Goal: Task Accomplishment & Management: Manage account settings

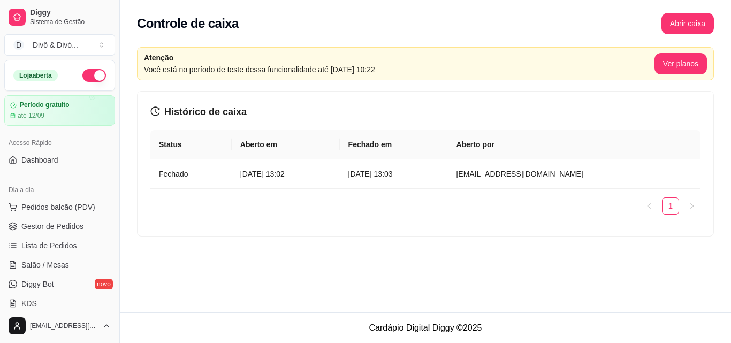
click at [334, 312] on div "Controle de caixa Abrir caixa Atenção Você está no período de teste dessa funci…" at bounding box center [425, 156] width 611 height 312
click at [265, 237] on div "Atenção Você está no período de teste dessa funcionalidade até [DATE] 10:22 Ver…" at bounding box center [425, 145] width 611 height 209
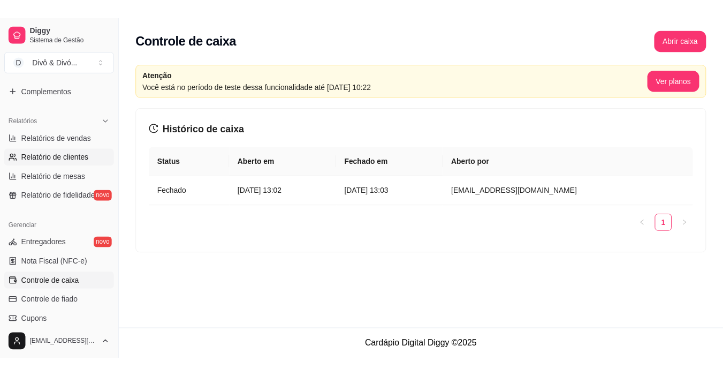
scroll to position [373, 0]
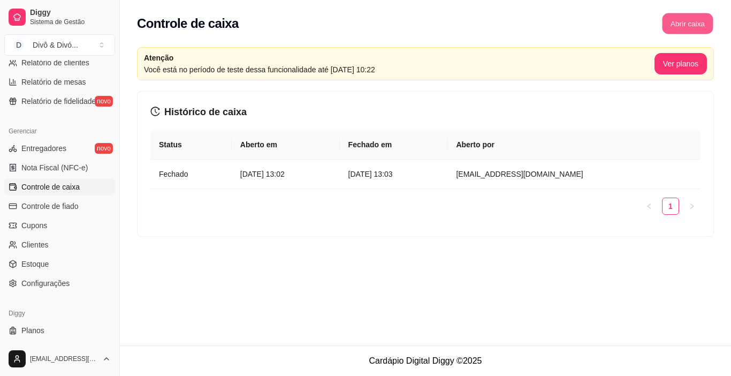
click at [685, 30] on button "Abrir caixa" at bounding box center [687, 23] width 51 height 21
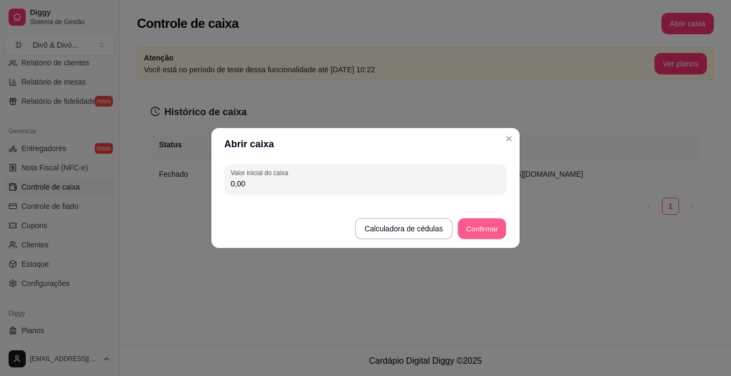
click at [488, 232] on button "Confirmar" at bounding box center [481, 228] width 49 height 21
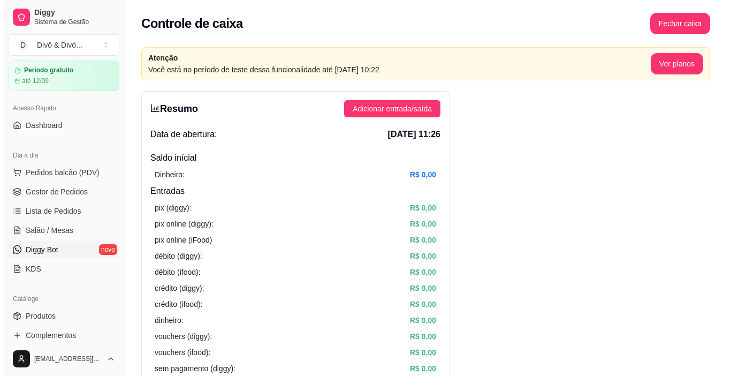
scroll to position [53, 0]
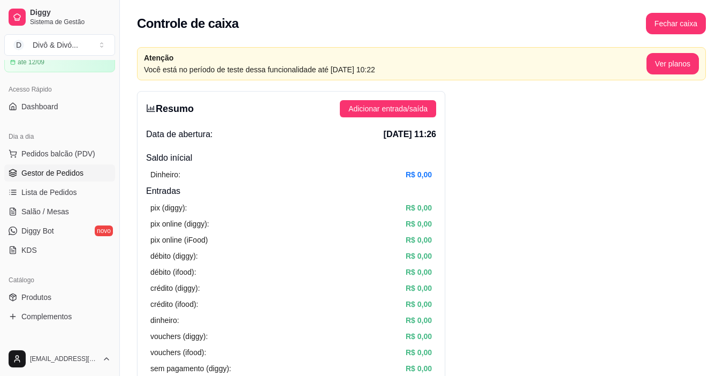
click at [67, 170] on span "Gestor de Pedidos" at bounding box center [52, 172] width 62 height 11
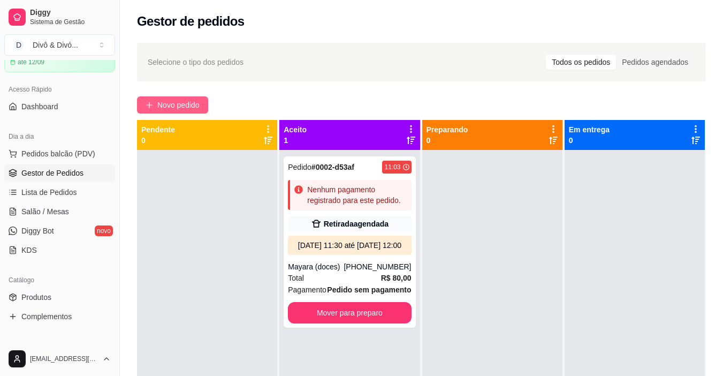
click at [164, 105] on span "Novo pedido" at bounding box center [178, 105] width 42 height 12
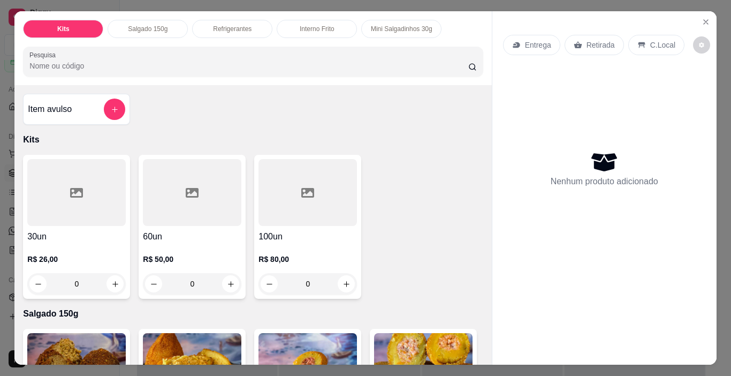
click at [315, 30] on div "Interno Frito" at bounding box center [317, 29] width 80 height 18
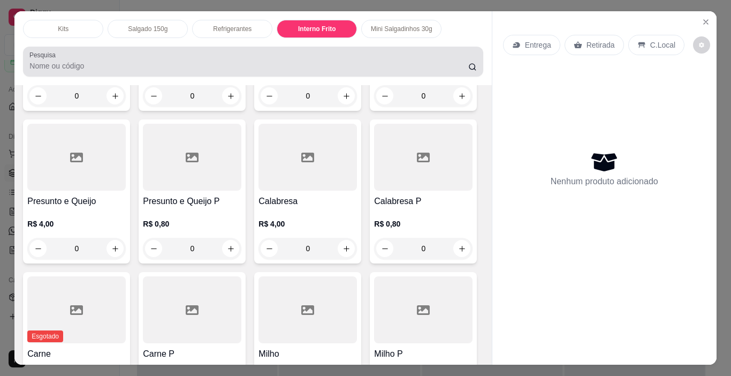
scroll to position [27, 0]
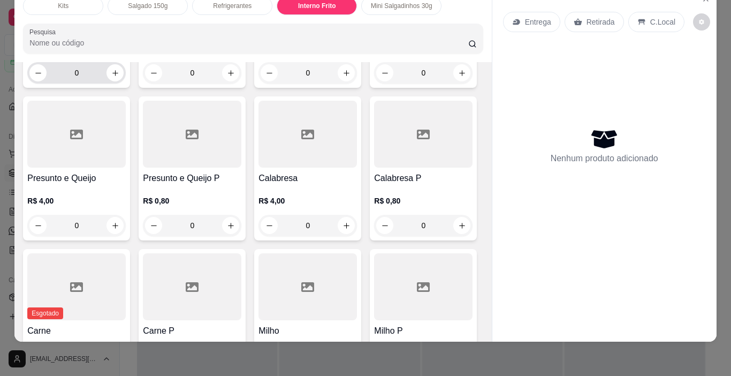
click at [61, 83] on input "0" at bounding box center [77, 72] width 60 height 21
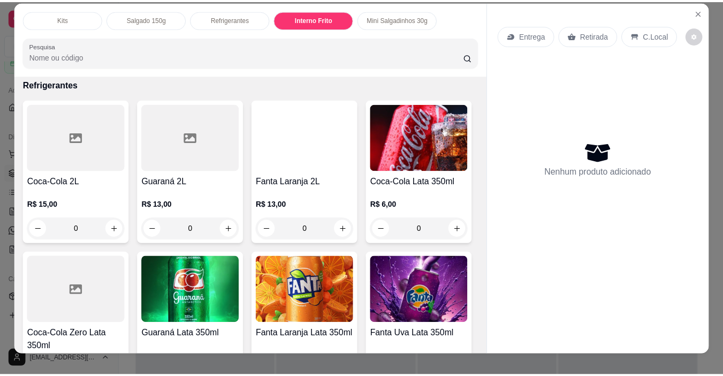
scroll to position [0, 0]
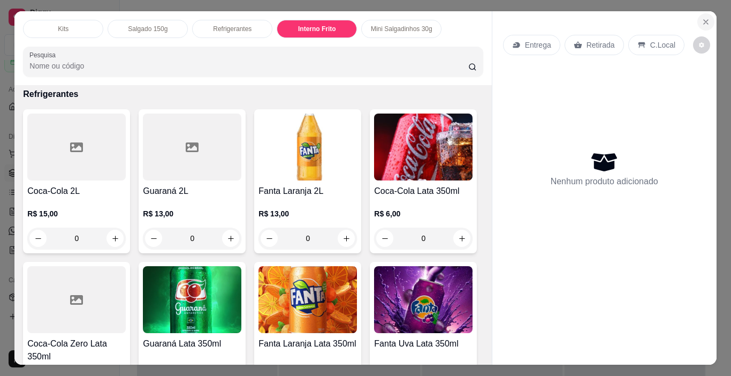
click at [701, 20] on icon "Close" at bounding box center [705, 22] width 9 height 9
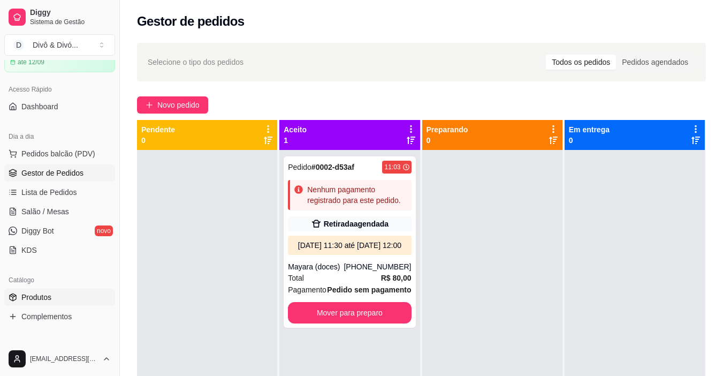
click at [63, 297] on link "Produtos" at bounding box center [59, 296] width 111 height 17
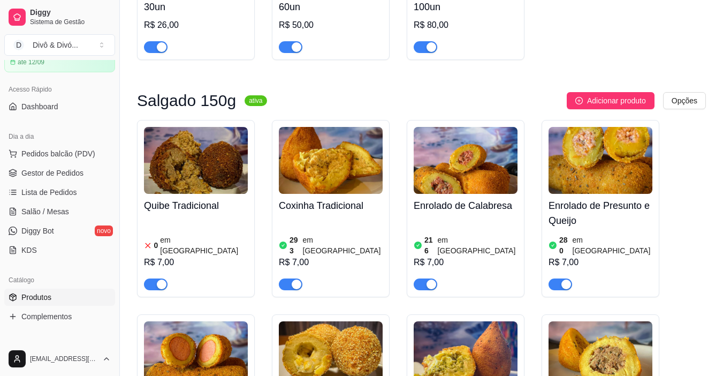
scroll to position [214, 0]
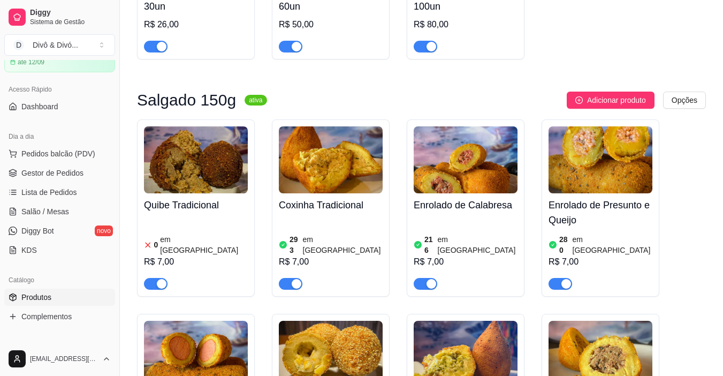
click at [234, 255] on div "R$ 7,00" at bounding box center [196, 261] width 104 height 13
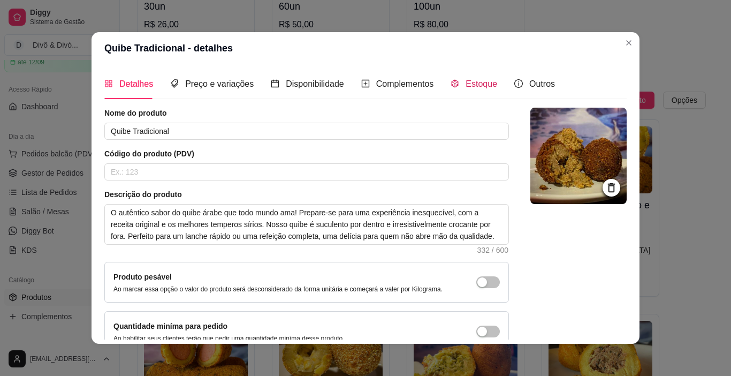
click at [465, 79] on span "Estoque" at bounding box center [481, 83] width 32 height 9
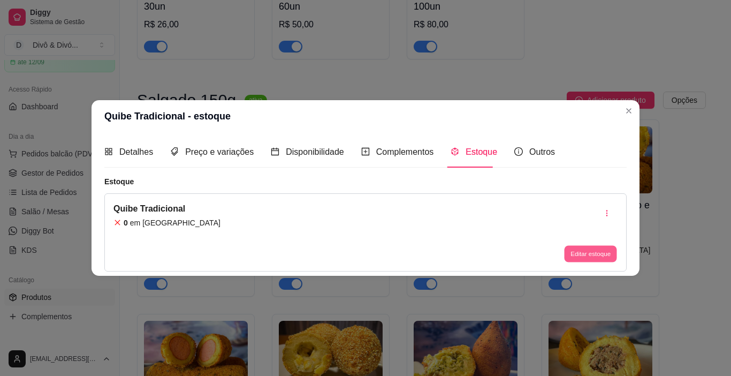
click at [591, 252] on button "Editar estoque" at bounding box center [590, 253] width 52 height 17
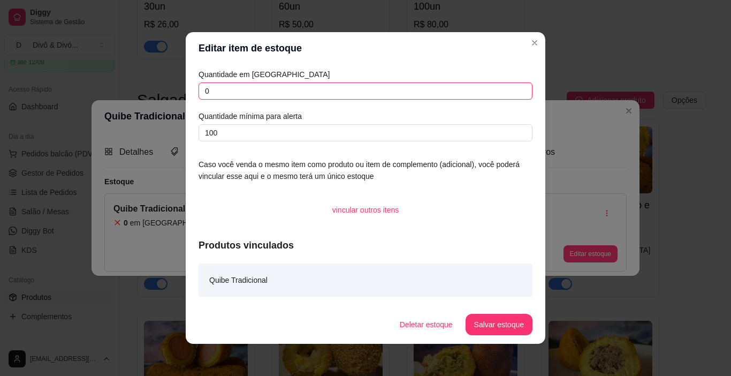
click at [239, 95] on input "0" at bounding box center [365, 90] width 334 height 17
type input "539"
click at [500, 323] on button "Salvar estoque" at bounding box center [498, 323] width 67 height 21
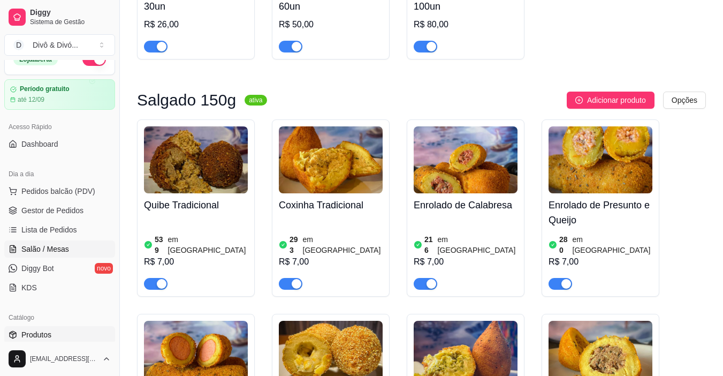
scroll to position [0, 0]
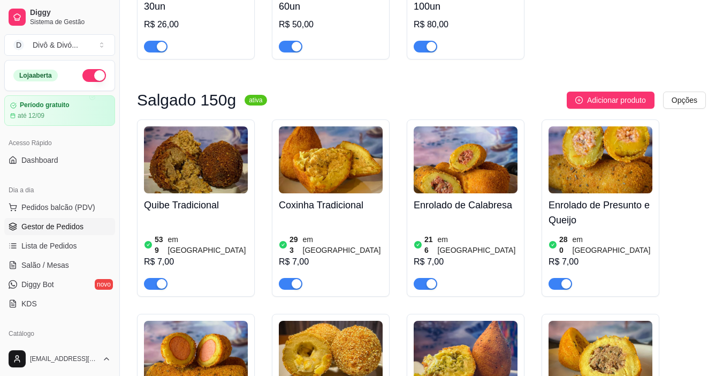
click at [62, 229] on span "Gestor de Pedidos" at bounding box center [52, 226] width 62 height 11
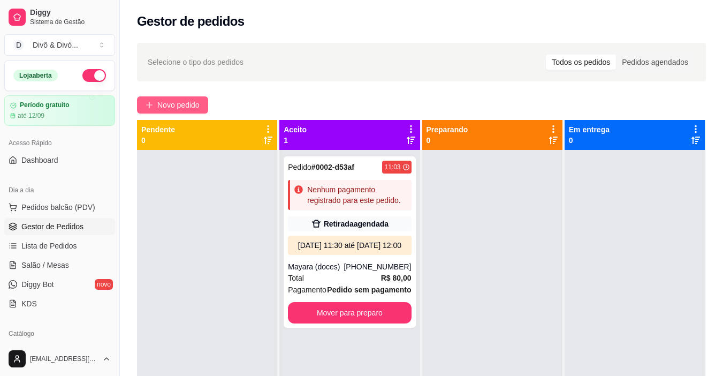
click at [179, 103] on span "Novo pedido" at bounding box center [178, 105] width 42 height 12
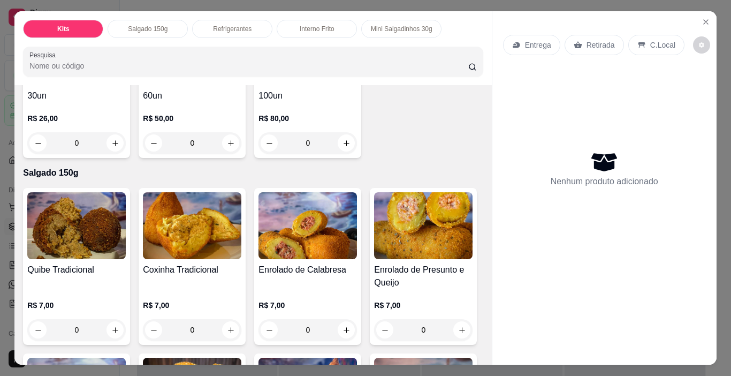
scroll to position [107, 0]
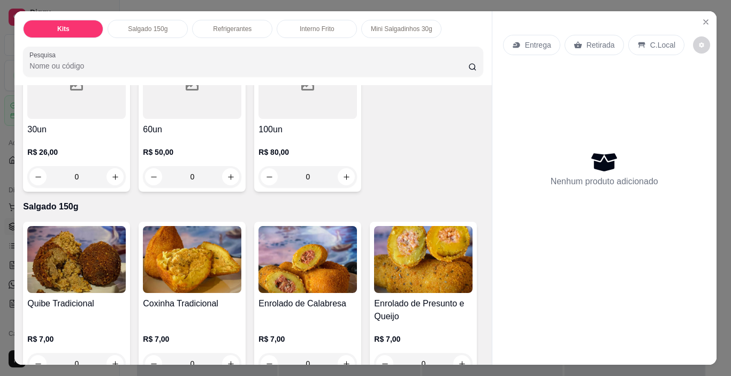
click at [318, 35] on div "Kits Salgado 150g Refrigerantes Interno Frito Mini Salgadinhos 30g Pesquisa" at bounding box center [252, 48] width 477 height 74
click at [314, 25] on p "Interno Frito" at bounding box center [317, 29] width 35 height 9
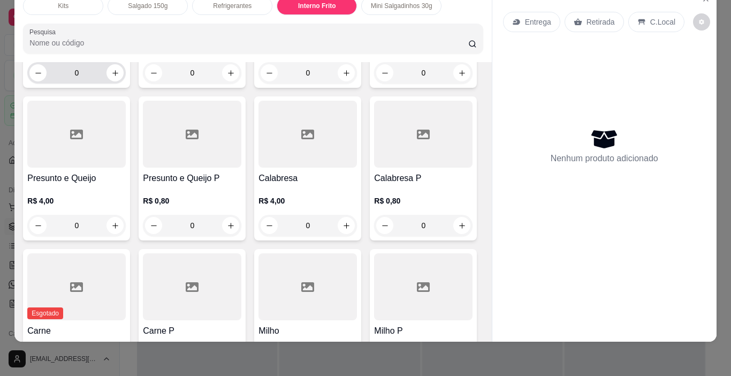
click at [67, 83] on input "0" at bounding box center [77, 72] width 60 height 21
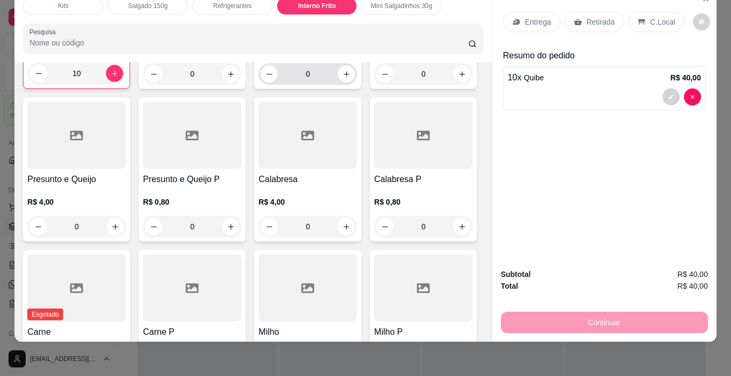
type input "10"
click at [305, 85] on input "0" at bounding box center [308, 73] width 60 height 21
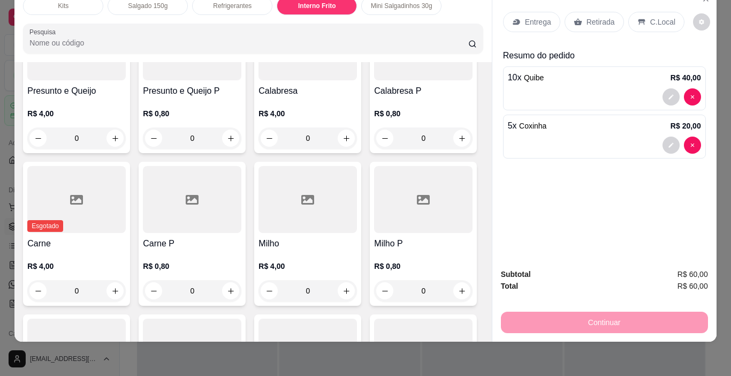
scroll to position [1312, 0]
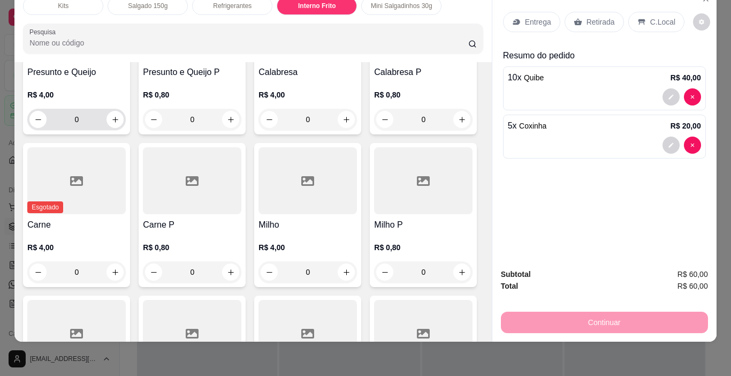
type input "5"
click at [106, 130] on input "0" at bounding box center [77, 119] width 60 height 21
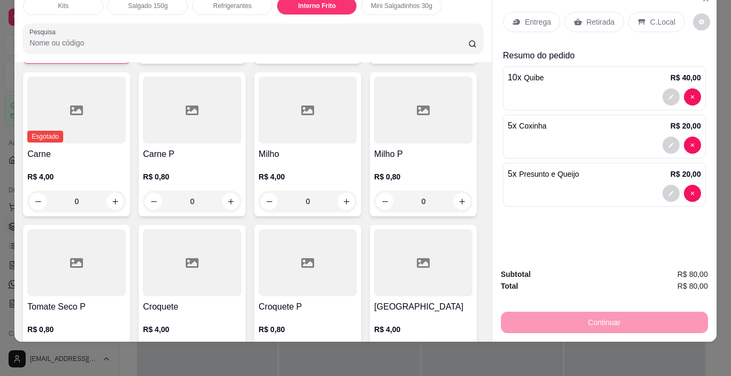
scroll to position [1419, 0]
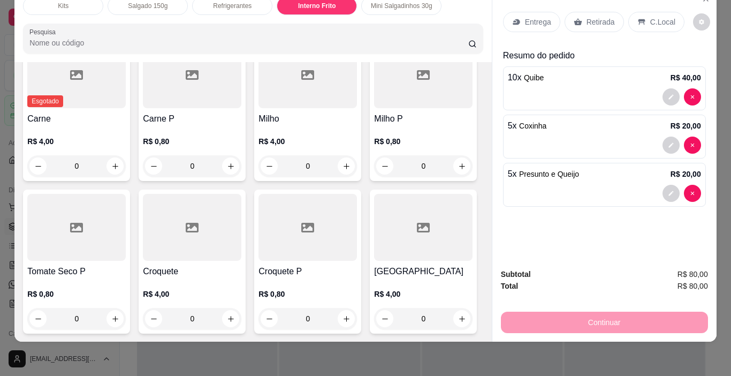
type input "5"
click at [278, 24] on input "0" at bounding box center [308, 13] width 60 height 21
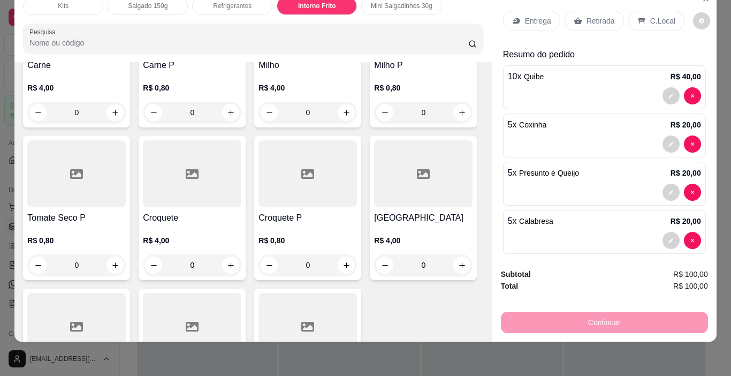
scroll to position [0, 0]
type input "5"
click at [596, 22] on div "Retirada" at bounding box center [593, 22] width 59 height 20
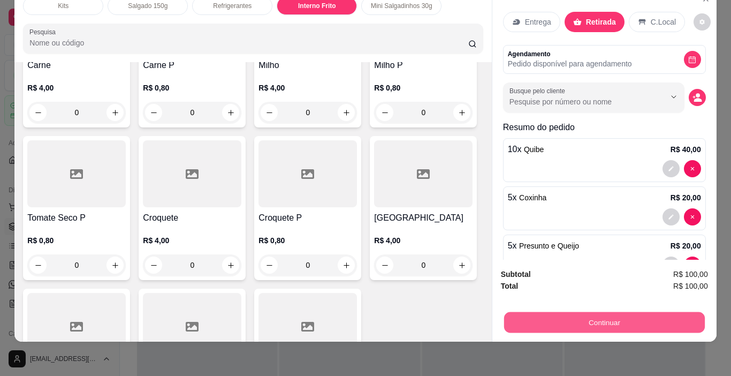
click at [600, 313] on button "Continuar" at bounding box center [603, 322] width 201 height 21
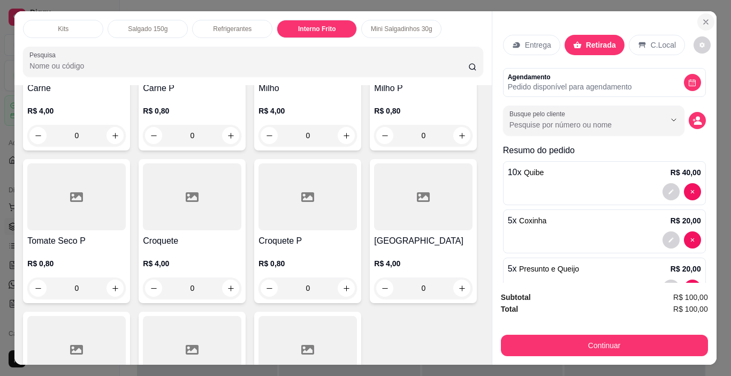
click at [701, 21] on icon "Close" at bounding box center [705, 22] width 9 height 9
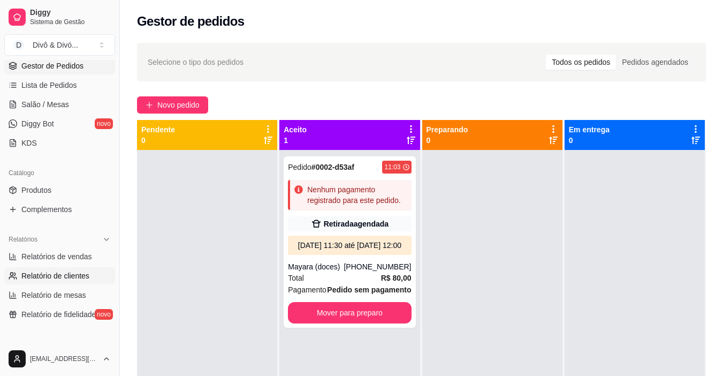
scroll to position [214, 0]
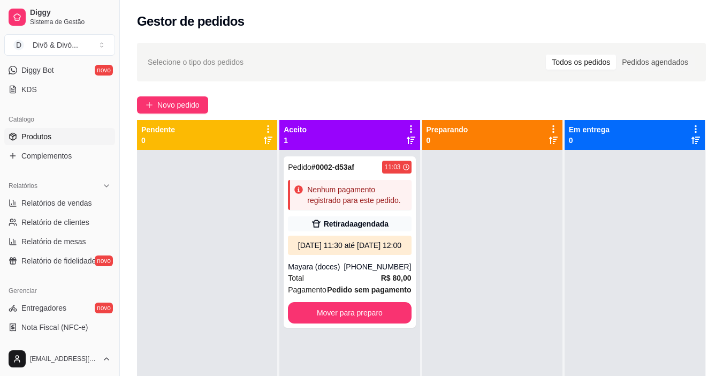
click at [59, 141] on link "Produtos" at bounding box center [59, 136] width 111 height 17
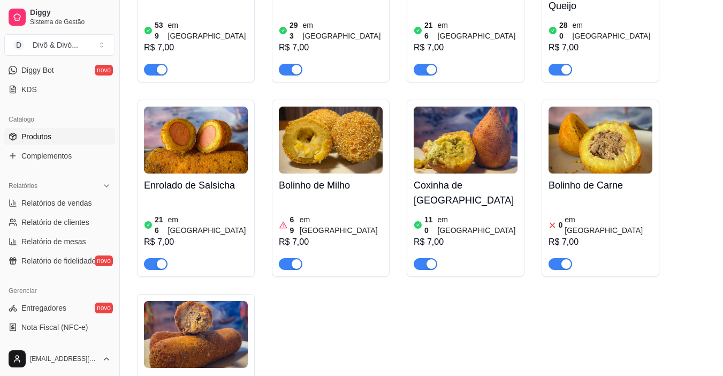
scroll to position [374, 0]
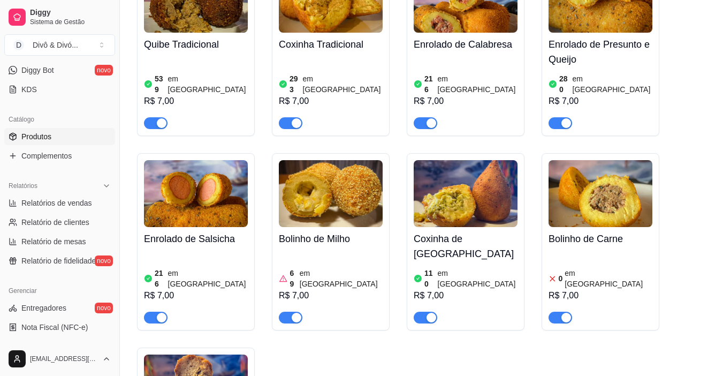
click at [603, 239] on div "Bolinho de Carne 0 em estoque R$ 7,00" at bounding box center [600, 275] width 104 height 96
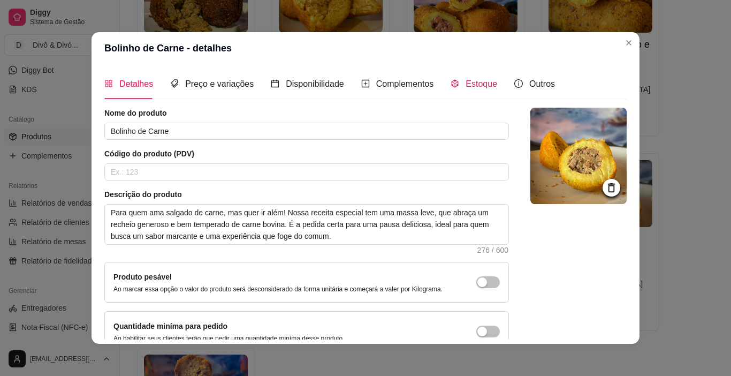
click at [468, 81] on span "Estoque" at bounding box center [481, 83] width 32 height 9
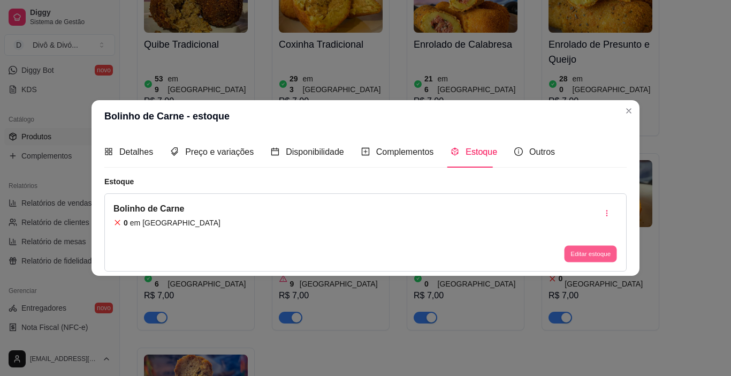
click at [572, 254] on button "Editar estoque" at bounding box center [590, 253] width 52 height 17
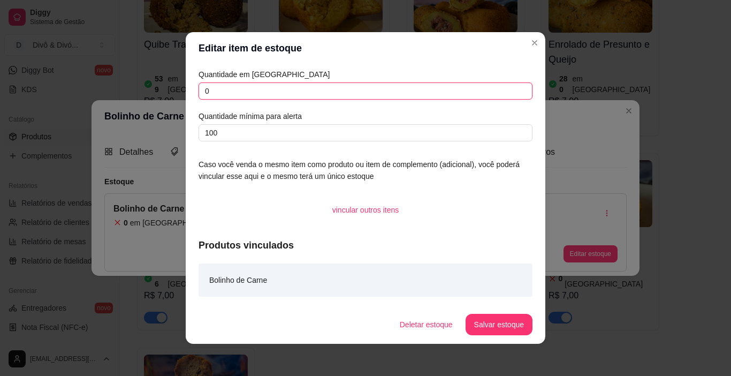
click at [310, 94] on input "0" at bounding box center [365, 90] width 334 height 17
type input "228"
click at [492, 318] on button "Salvar estoque" at bounding box center [498, 323] width 67 height 21
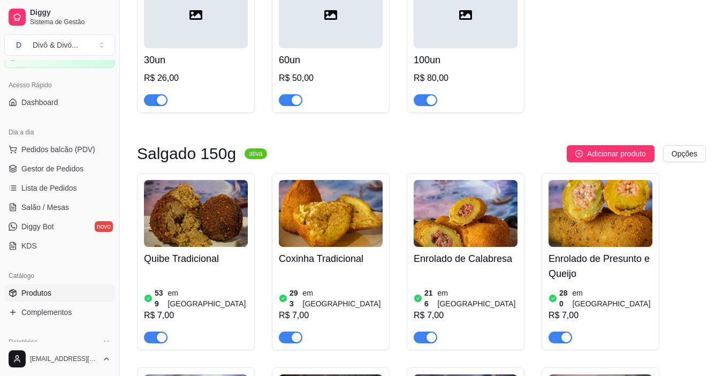
scroll to position [53, 0]
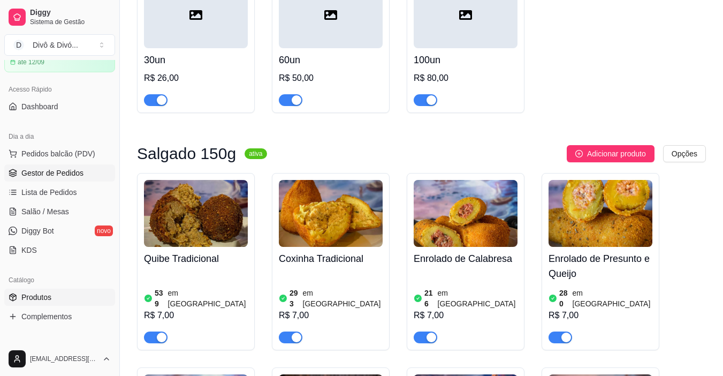
click at [58, 170] on span "Gestor de Pedidos" at bounding box center [52, 172] width 62 height 11
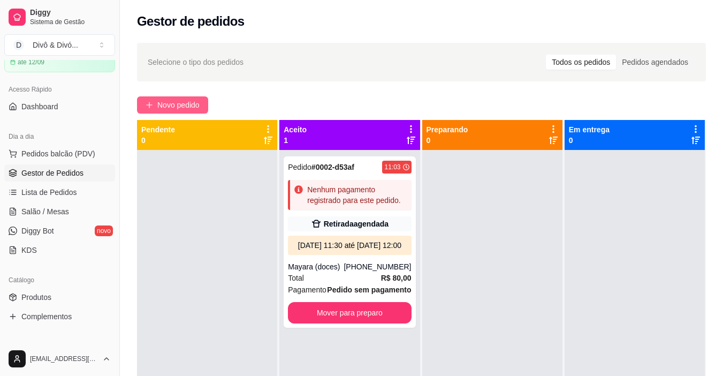
click at [189, 111] on button "Novo pedido" at bounding box center [172, 104] width 71 height 17
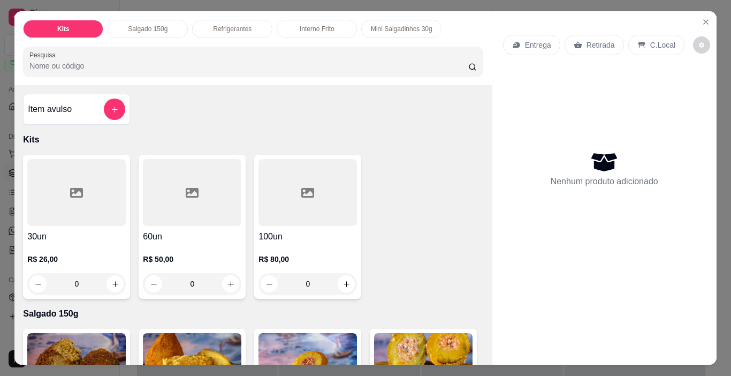
click at [326, 25] on p "Interno Frito" at bounding box center [317, 29] width 35 height 9
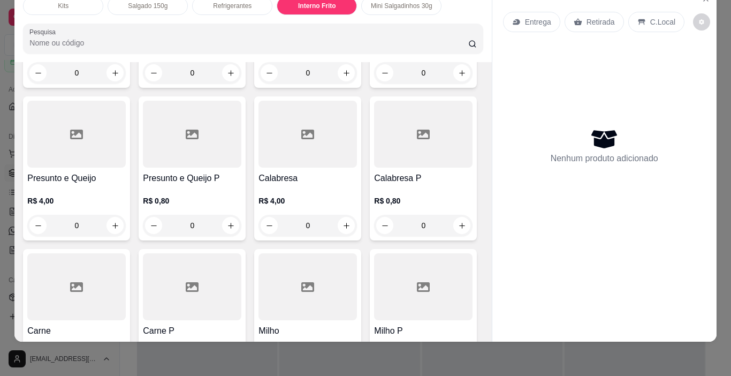
click at [70, 83] on input "0" at bounding box center [77, 72] width 60 height 21
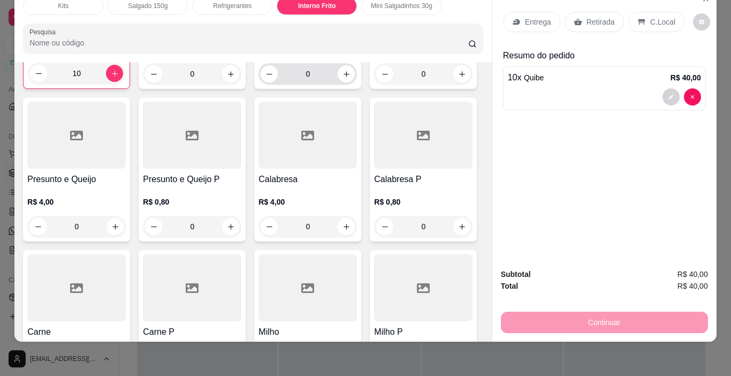
type input "10"
click at [307, 85] on input "0" at bounding box center [308, 73] width 60 height 21
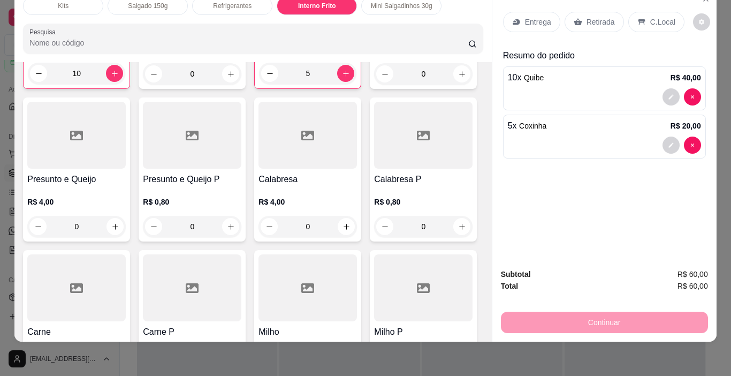
scroll to position [1259, 0]
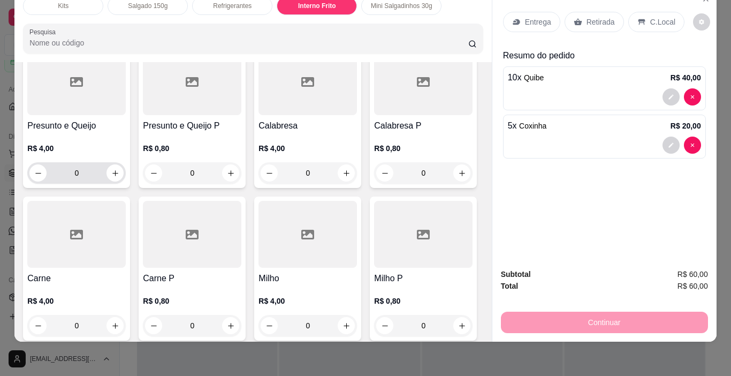
type input "5"
click at [106, 183] on input "0" at bounding box center [77, 172] width 60 height 21
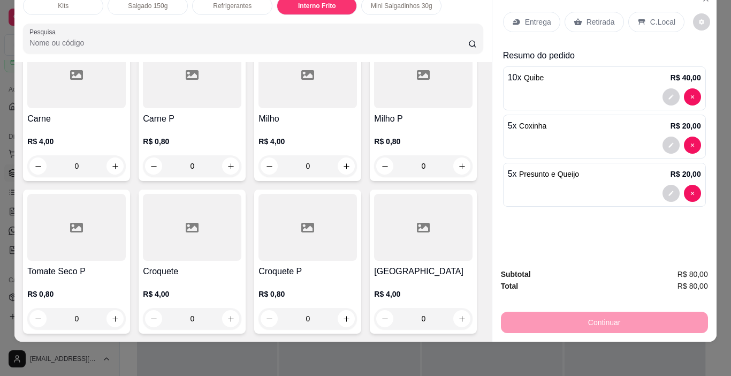
scroll to position [1473, 0]
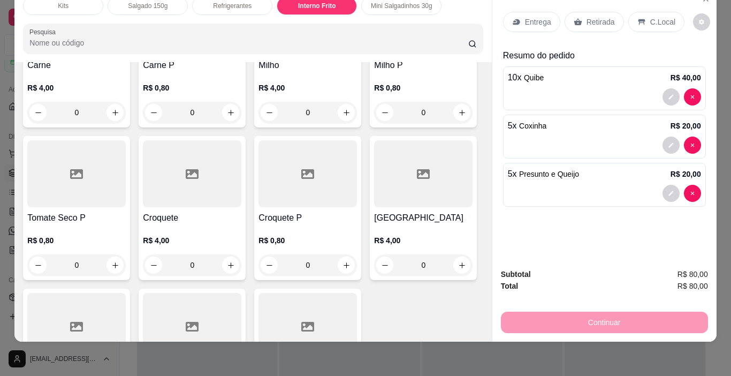
type input "5"
click at [106, 123] on input "0" at bounding box center [77, 112] width 60 height 21
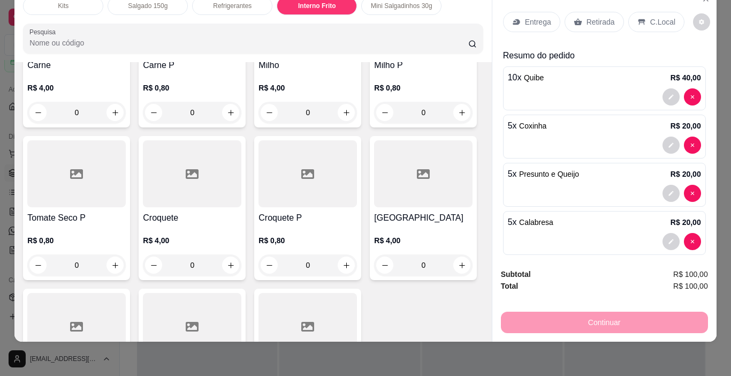
click at [106, 123] on input "0" at bounding box center [77, 112] width 60 height 21
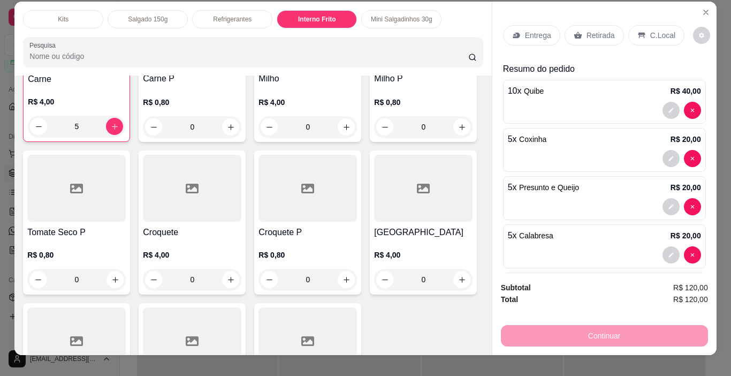
scroll to position [0, 0]
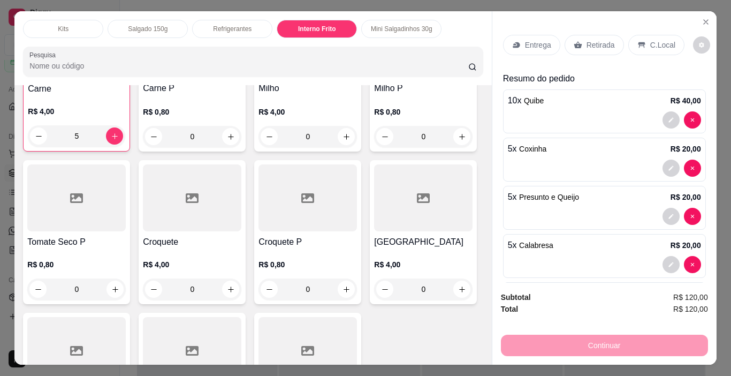
type input "5"
click at [601, 42] on p "Retirada" at bounding box center [600, 45] width 28 height 11
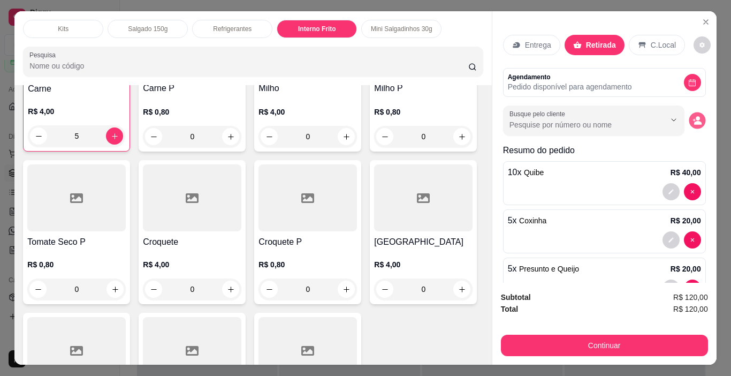
click at [692, 116] on icon "decrease-product-quantity" at bounding box center [696, 120] width 9 height 9
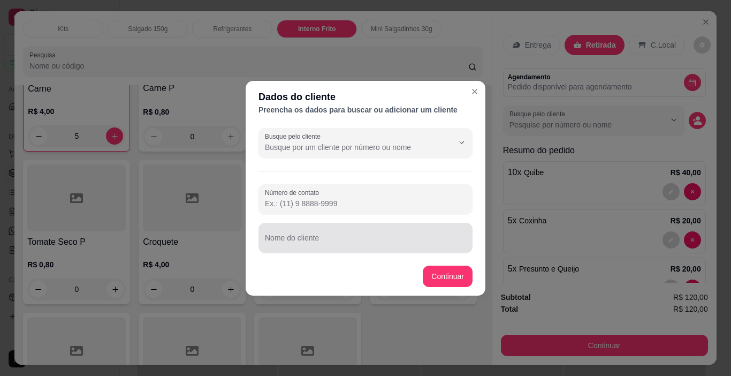
click at [308, 237] on div "Nome do cliente" at bounding box center [365, 238] width 214 height 30
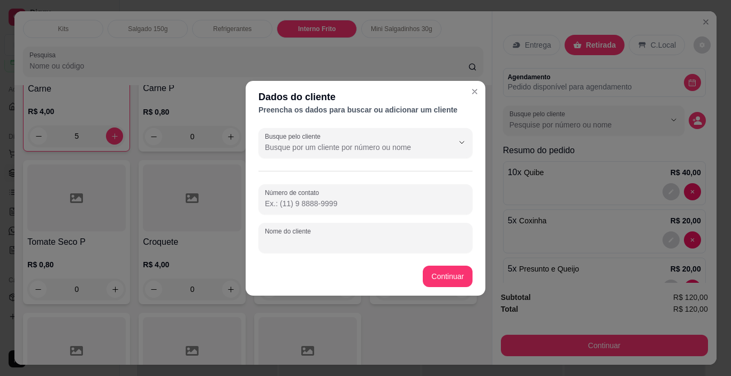
click at [308, 237] on input "Nome do cliente" at bounding box center [365, 241] width 201 height 11
paste input "Posto Morel 1"
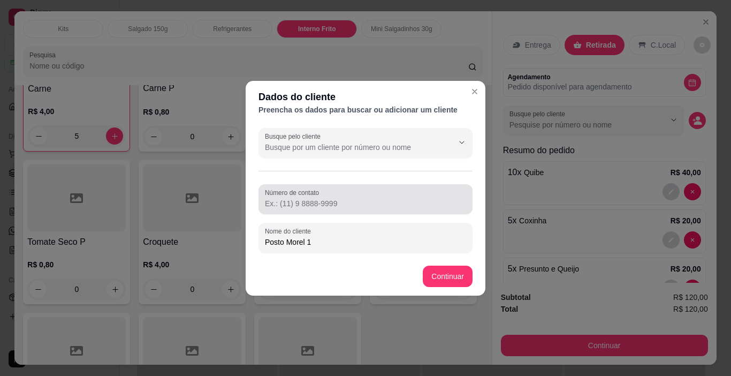
type input "Posto Morel 1"
click at [337, 206] on input "Número de contato" at bounding box center [365, 203] width 201 height 11
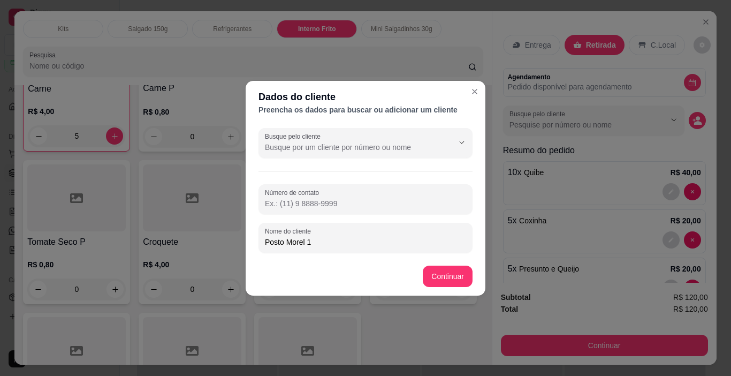
click at [326, 205] on input "Número de contato" at bounding box center [365, 203] width 201 height 11
paste input "[PHONE_NUMBER]"
type input "[PHONE_NUMBER]"
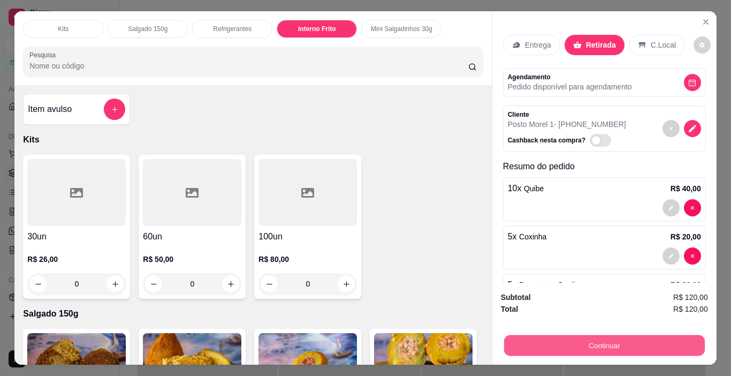
click at [598, 342] on button "Continuar" at bounding box center [603, 345] width 201 height 21
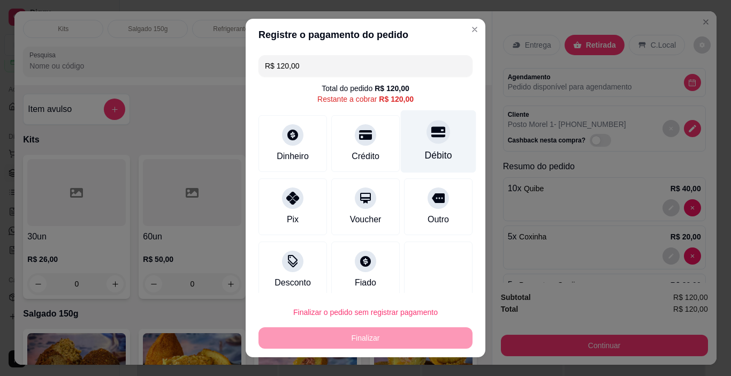
click at [426, 139] on div at bounding box center [438, 132] width 24 height 24
type input "R$ 0,00"
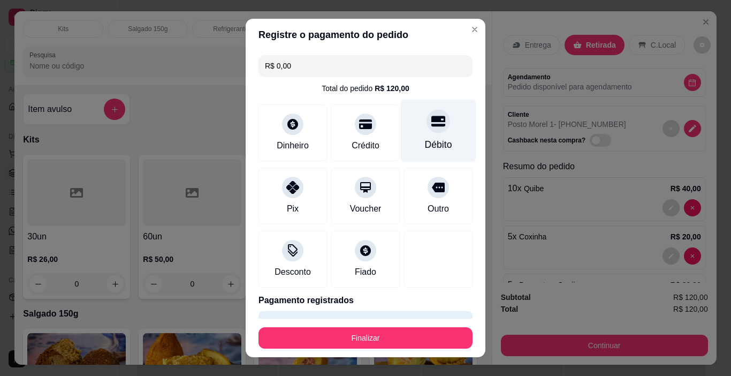
click at [425, 134] on div "Débito" at bounding box center [438, 130] width 75 height 63
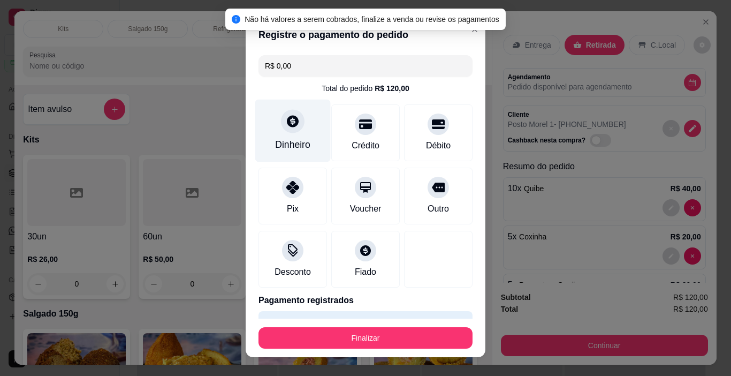
click at [287, 133] on div at bounding box center [293, 122] width 24 height 24
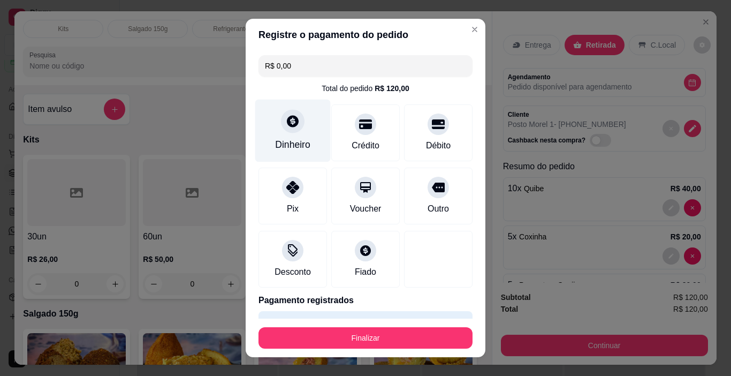
click at [290, 132] on div at bounding box center [293, 122] width 24 height 24
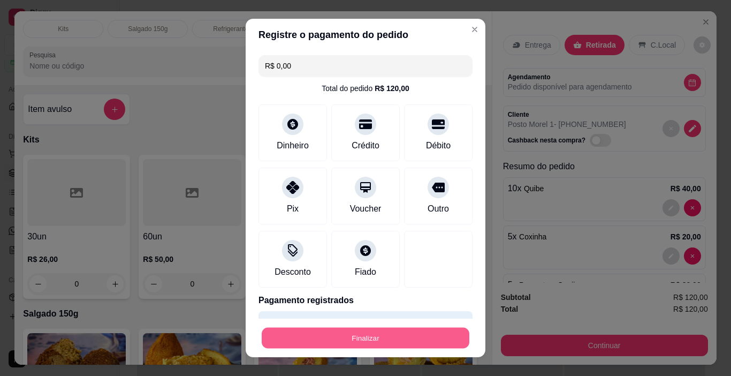
click at [384, 335] on button "Finalizar" at bounding box center [366, 337] width 208 height 21
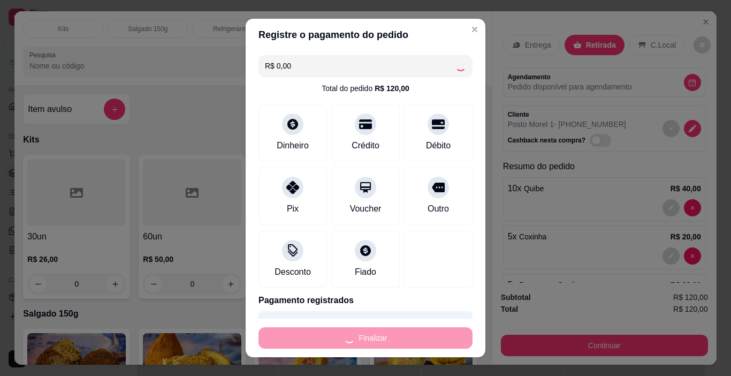
type input "0"
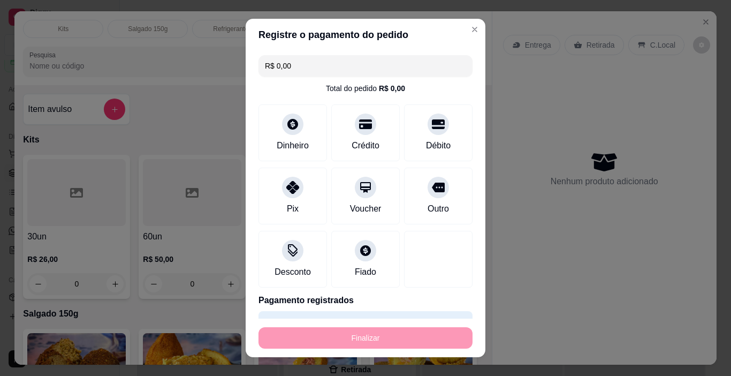
type input "-R$ 120,00"
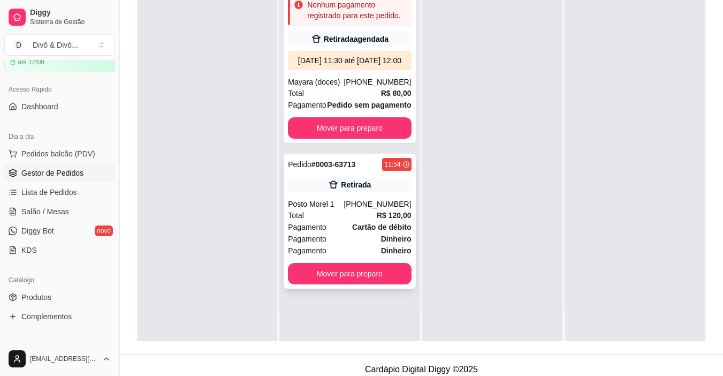
scroll to position [163, 0]
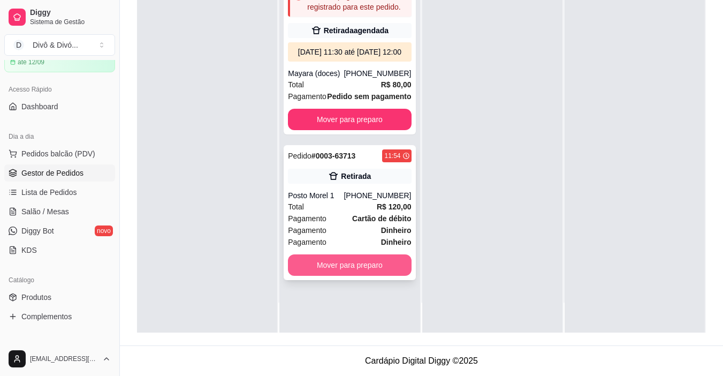
click at [370, 272] on button "Mover para preparo" at bounding box center [349, 264] width 123 height 21
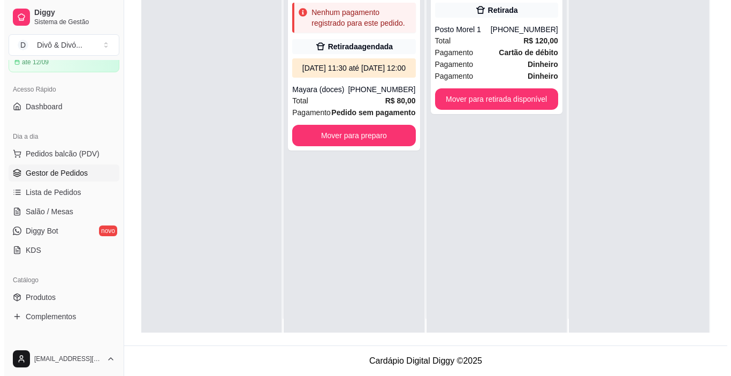
scroll to position [0, 0]
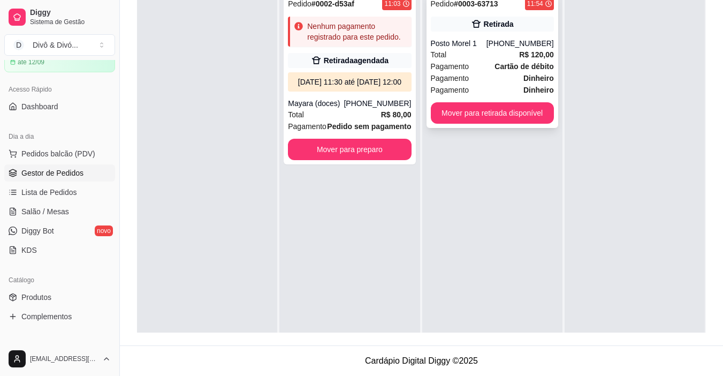
click at [488, 76] on div "Pagamento Dinheiro" at bounding box center [492, 78] width 123 height 12
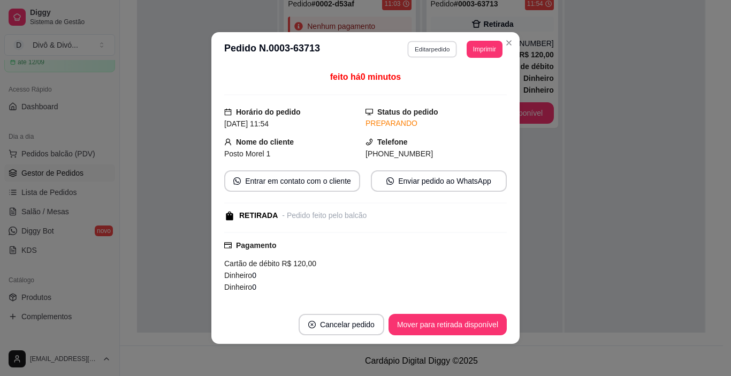
click at [438, 47] on button "Editar pedido" at bounding box center [433, 49] width 50 height 17
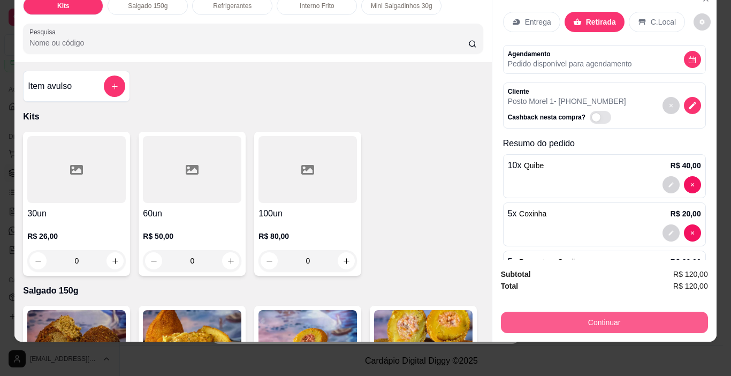
click at [592, 311] on button "Continuar" at bounding box center [604, 321] width 207 height 21
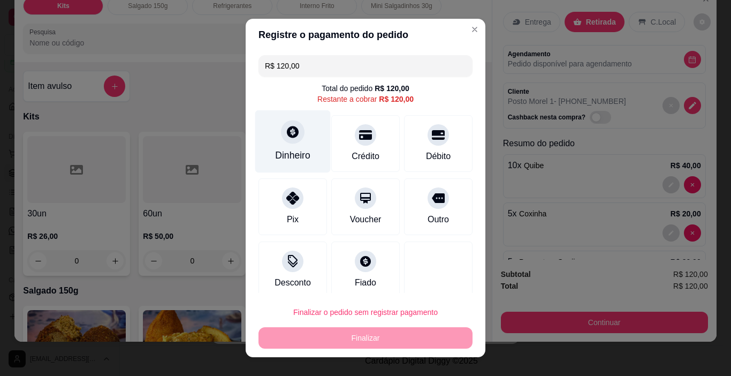
click at [273, 134] on div "Dinheiro" at bounding box center [292, 141] width 75 height 63
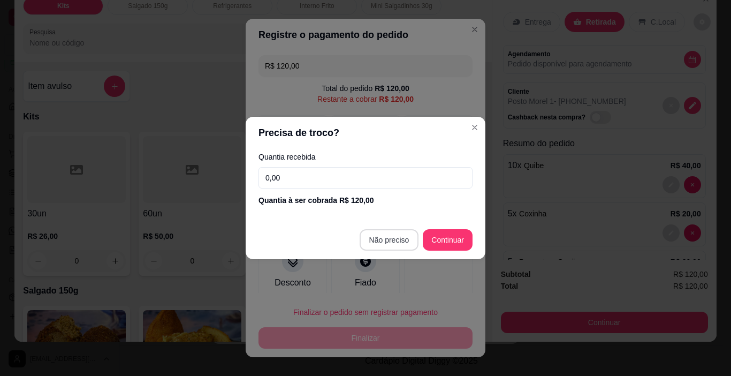
type input "R$ 0,00"
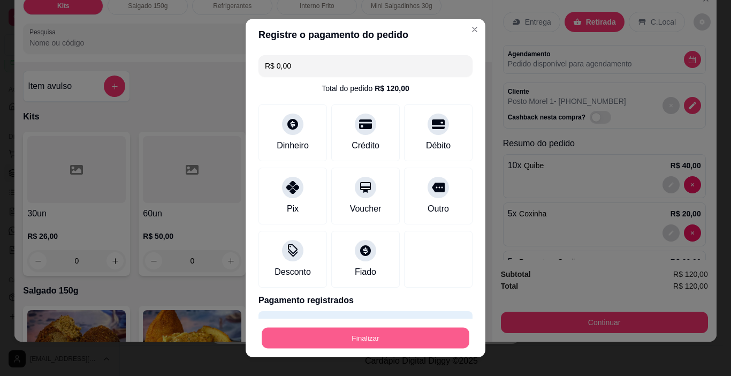
click at [373, 342] on button "Finalizar" at bounding box center [366, 337] width 208 height 21
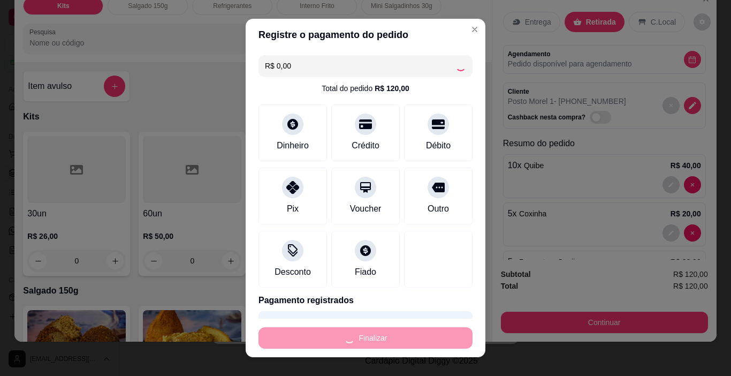
type input "0"
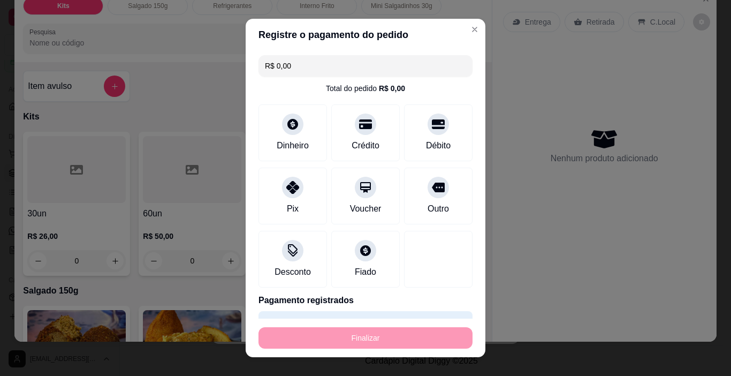
type input "-R$ 120,00"
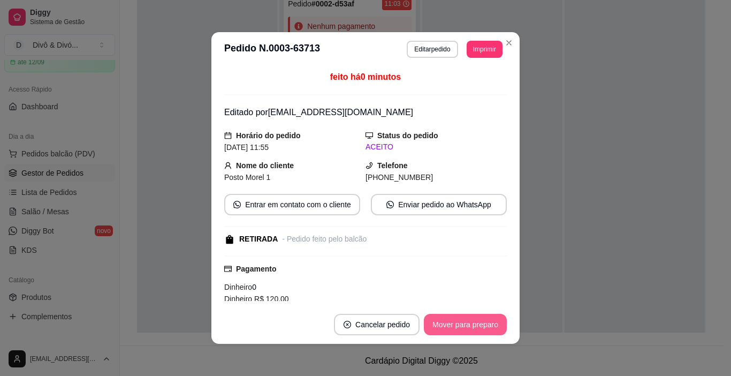
click at [469, 322] on button "Mover para preparo" at bounding box center [465, 323] width 83 height 21
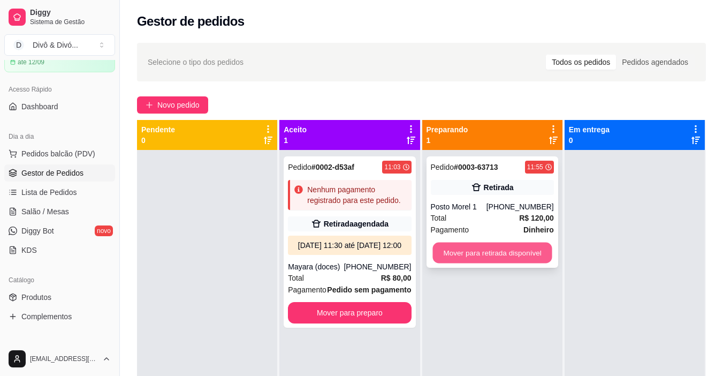
click at [523, 254] on button "Mover para retirada disponível" at bounding box center [491, 252] width 119 height 21
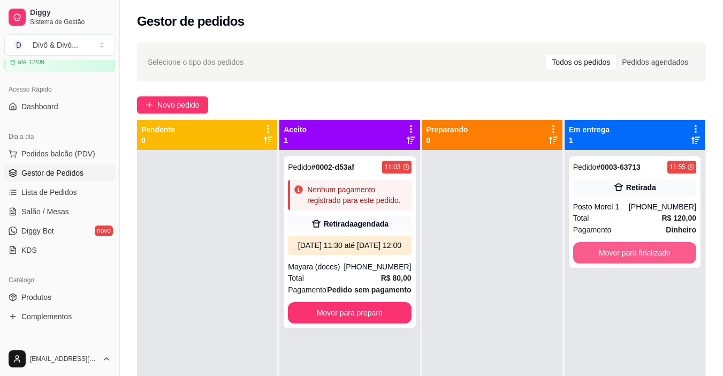
click at [632, 250] on button "Mover para finalizado" at bounding box center [634, 252] width 123 height 21
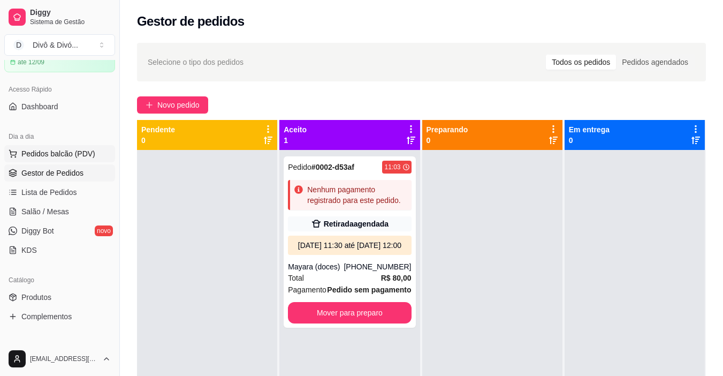
click at [67, 157] on span "Pedidos balcão (PDV)" at bounding box center [58, 153] width 74 height 11
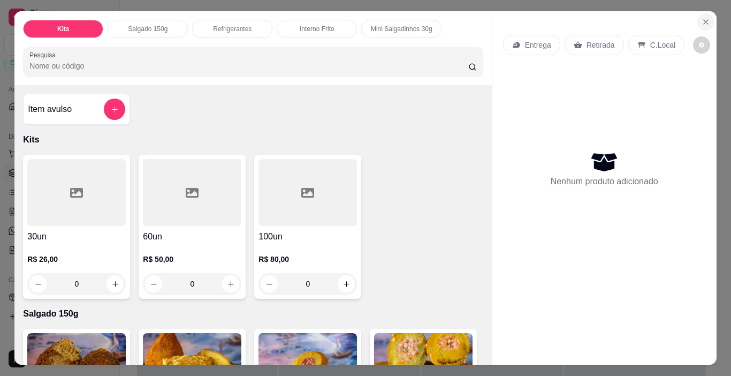
click at [707, 20] on button "Close" at bounding box center [705, 21] width 17 height 17
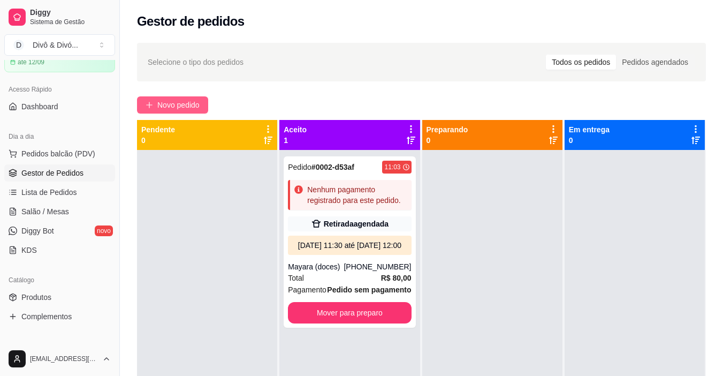
click at [194, 109] on span "Novo pedido" at bounding box center [178, 105] width 42 height 12
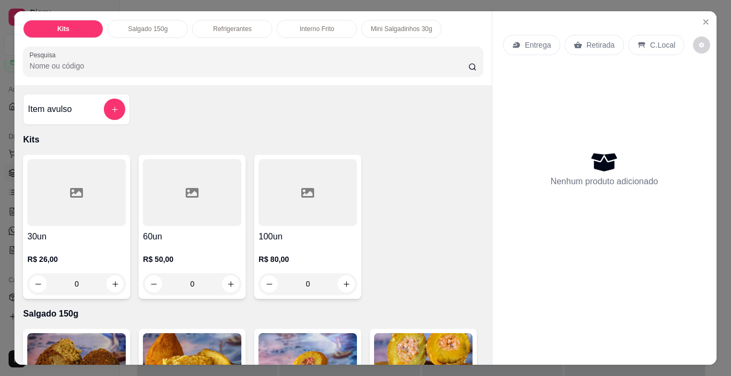
click at [322, 32] on div "Interno Frito" at bounding box center [317, 29] width 80 height 18
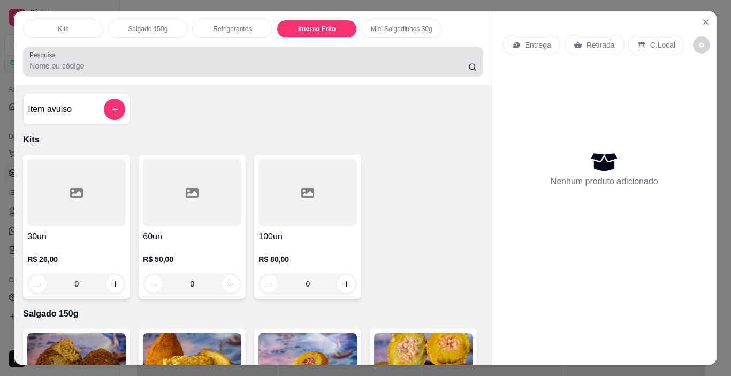
scroll to position [27, 0]
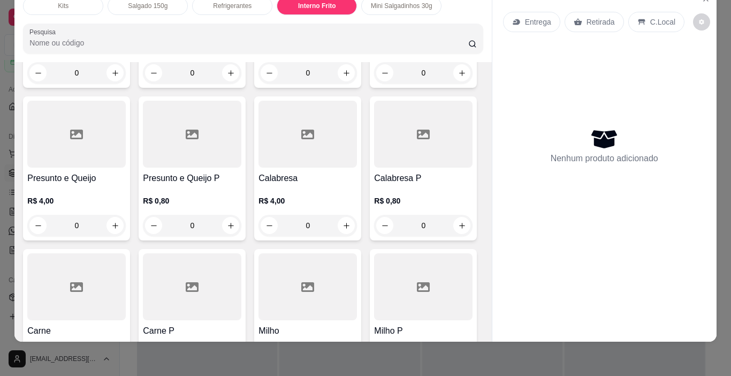
click at [311, 83] on input "0" at bounding box center [308, 72] width 60 height 21
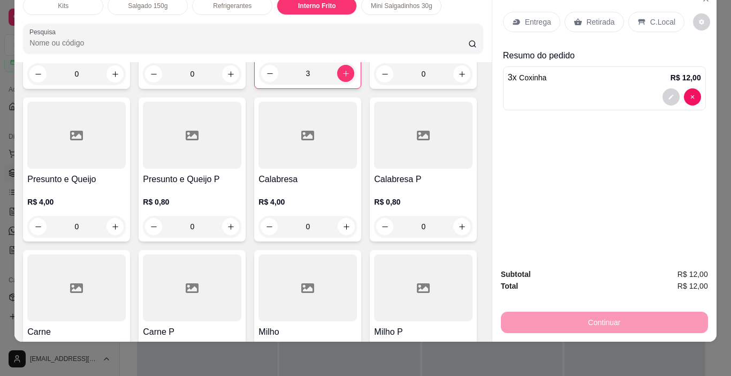
type input "3"
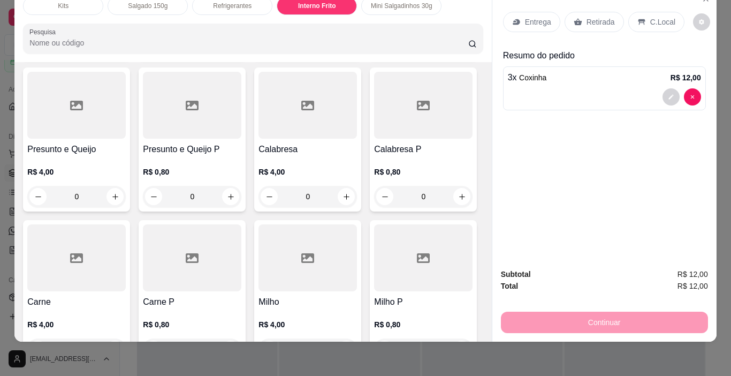
scroll to position [1259, 0]
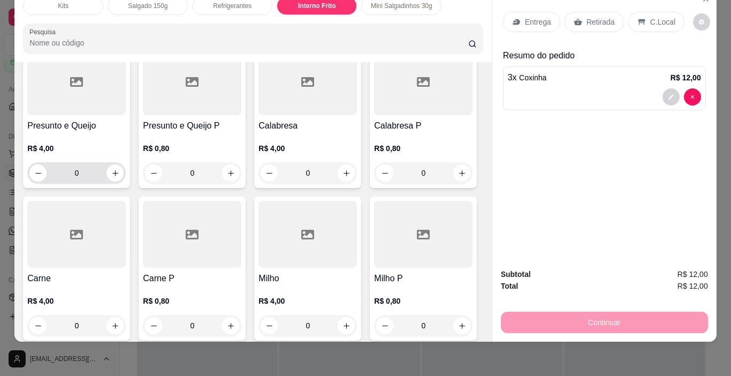
click at [106, 183] on input "0" at bounding box center [77, 172] width 60 height 21
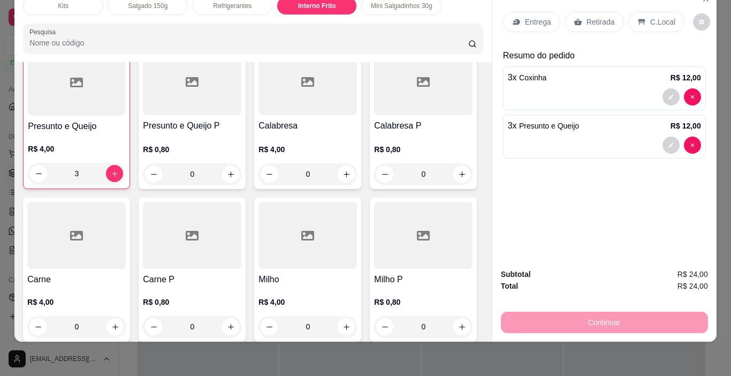
type input "3"
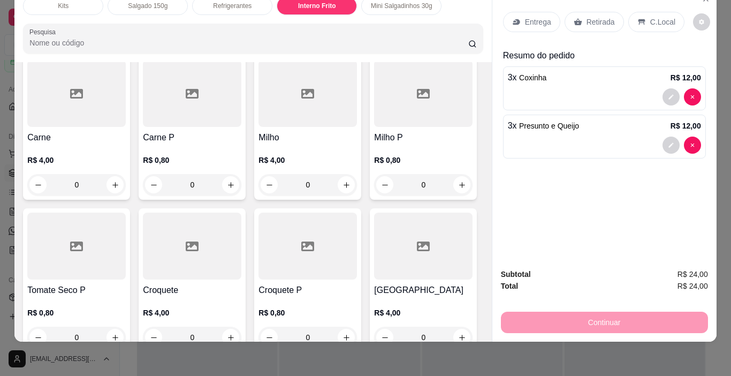
scroll to position [1419, 0]
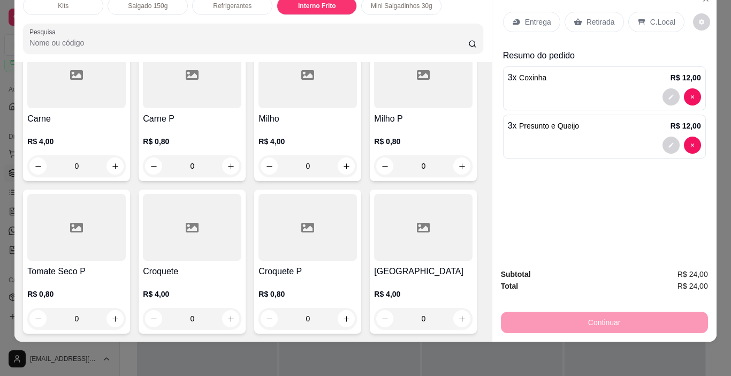
click at [278, 24] on input "0" at bounding box center [308, 13] width 60 height 21
type input "3"
click at [106, 177] on input "0" at bounding box center [77, 165] width 60 height 21
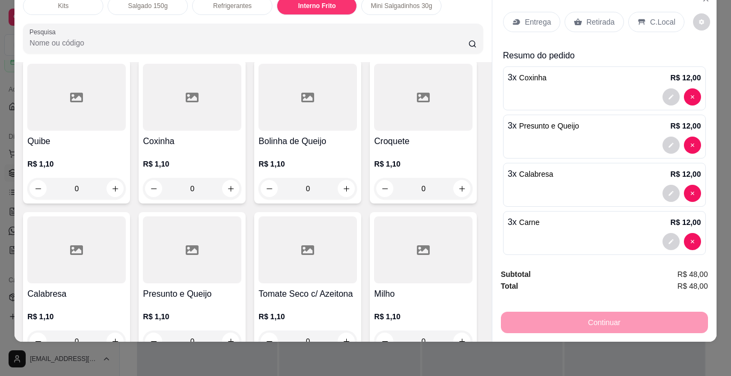
scroll to position [1901, 0]
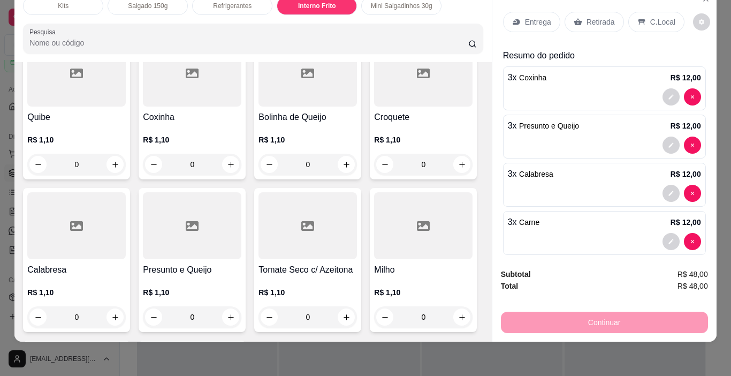
type input "3"
type input "1"
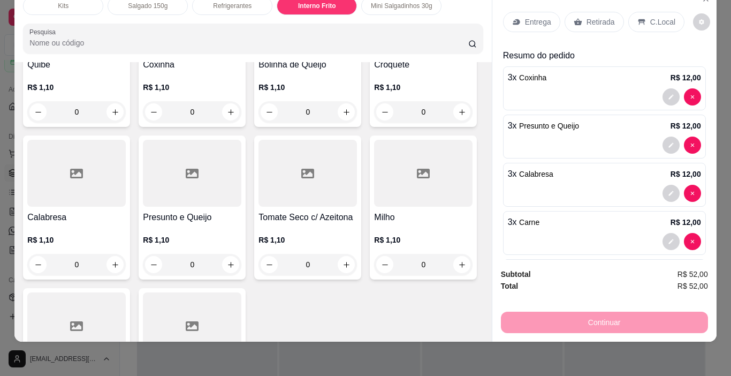
scroll to position [1847, 0]
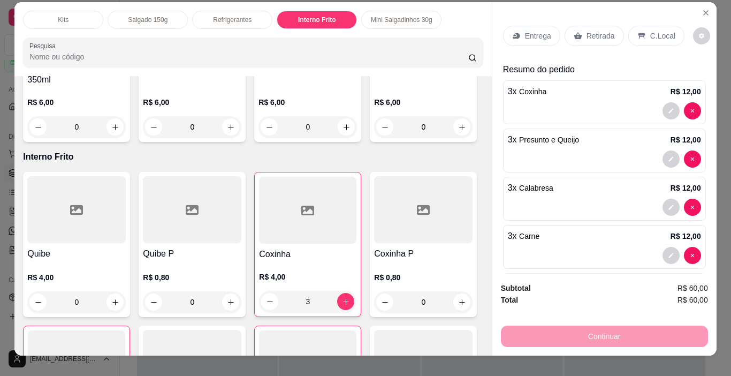
scroll to position [0, 0]
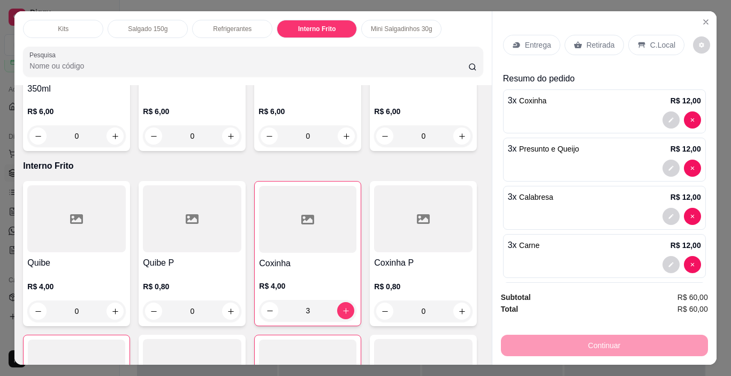
type input "2"
click at [596, 44] on p "Retirada" at bounding box center [600, 45] width 28 height 11
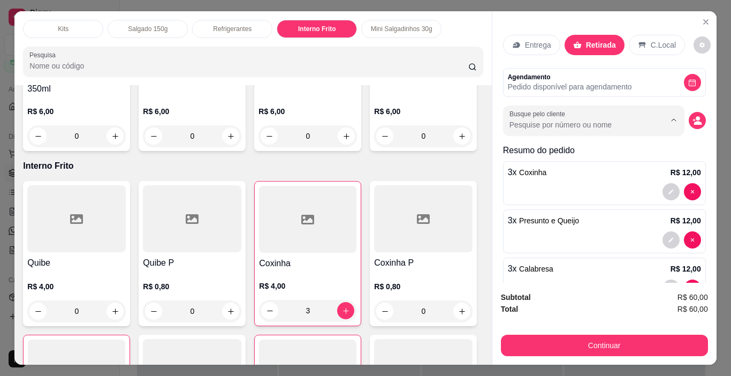
click at [606, 120] on input "Busque pelo cliente" at bounding box center [578, 124] width 139 height 11
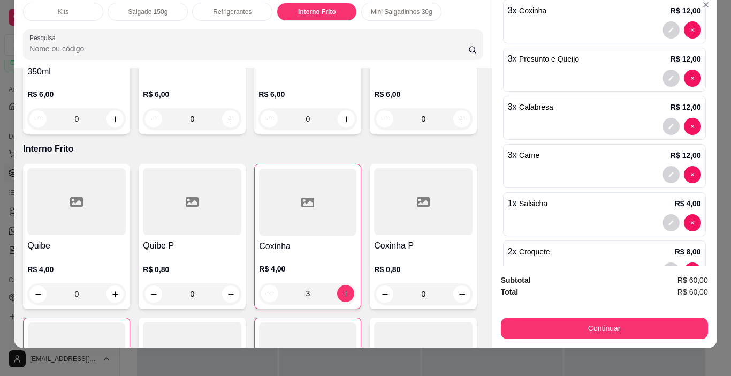
scroll to position [27, 0]
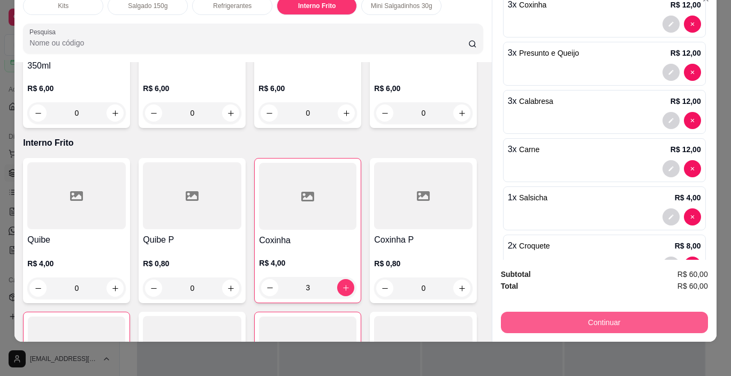
click at [614, 312] on button "Continuar" at bounding box center [604, 321] width 207 height 21
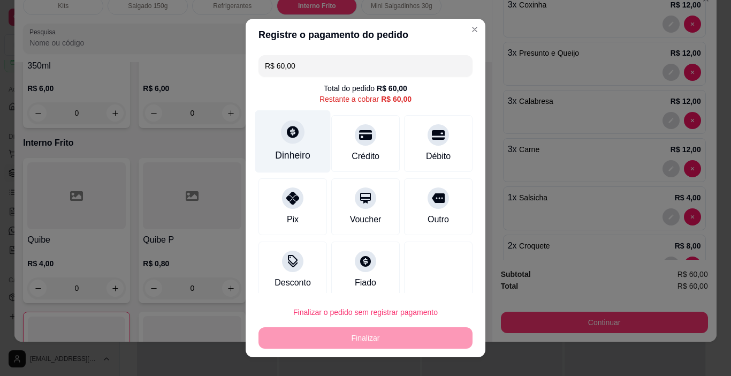
click at [294, 151] on div "Dinheiro" at bounding box center [292, 155] width 35 height 14
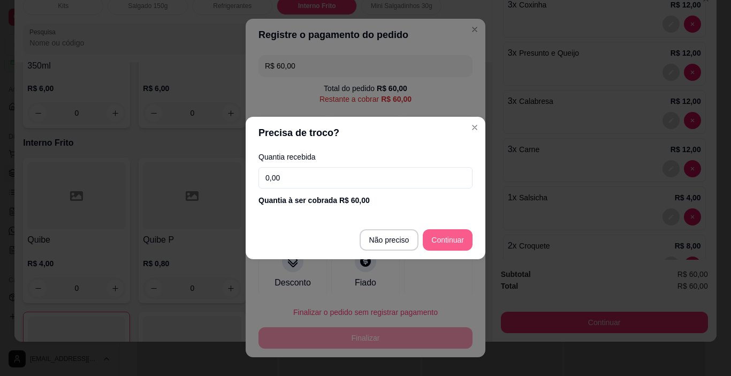
type input "R$ 0,00"
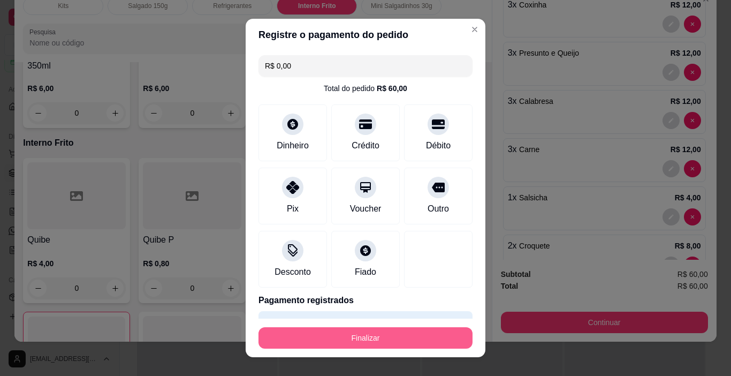
click at [393, 327] on button "Finalizar" at bounding box center [365, 337] width 214 height 21
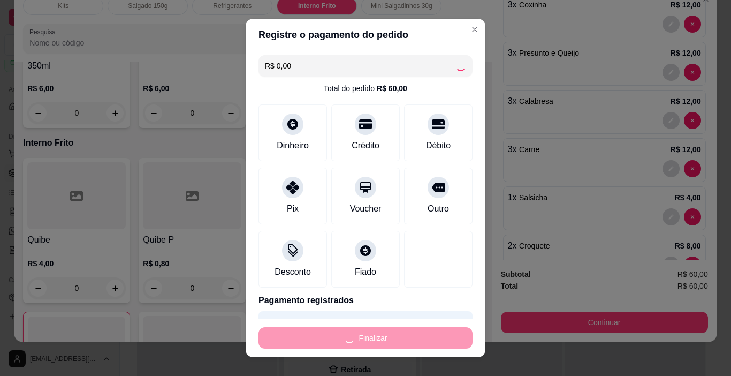
type input "0"
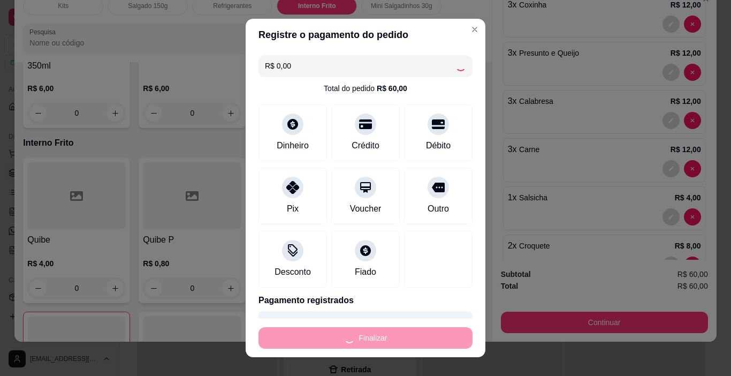
type input "0"
type input "-R$ 60,00"
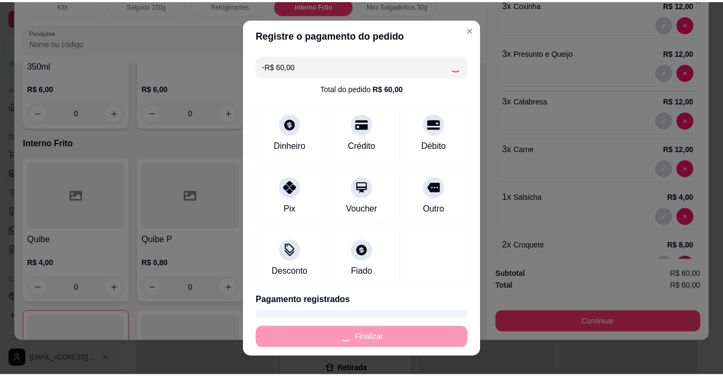
scroll to position [0, 0]
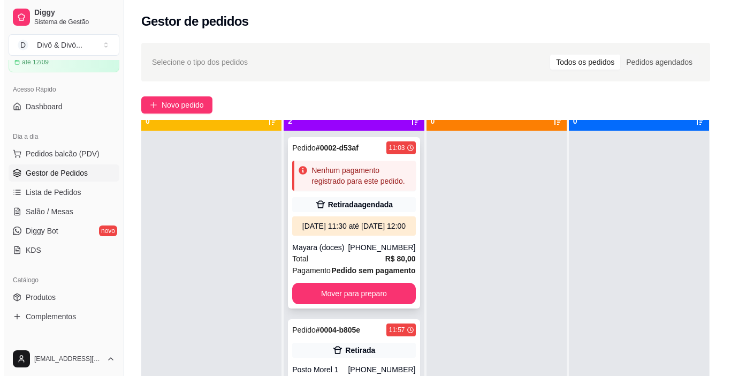
scroll to position [30, 0]
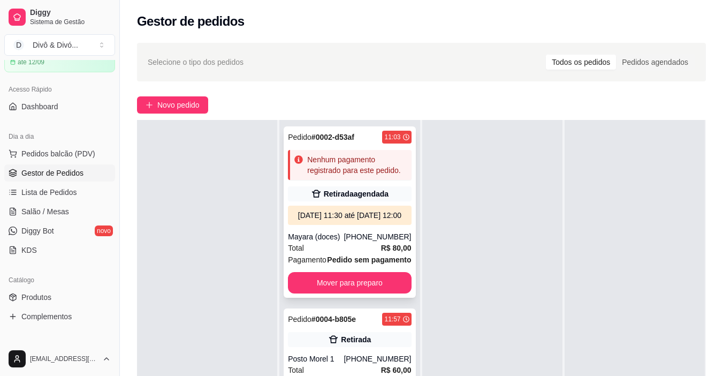
click at [367, 190] on div "Retirada agendada" at bounding box center [356, 193] width 65 height 11
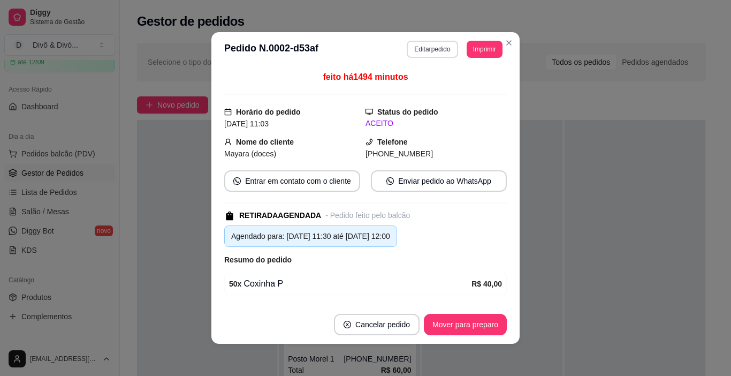
click at [420, 56] on button "Editar pedido" at bounding box center [432, 49] width 51 height 17
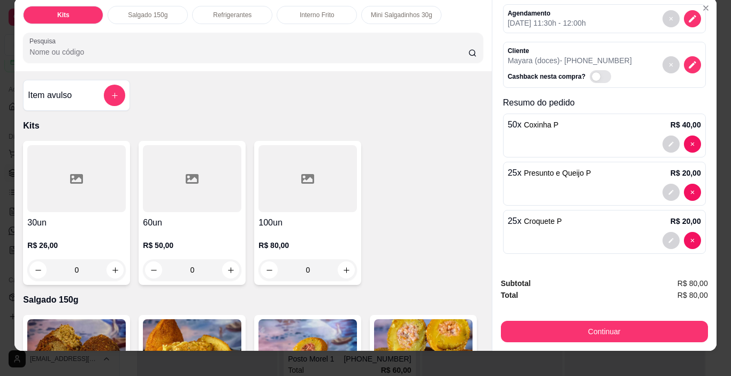
scroll to position [27, 0]
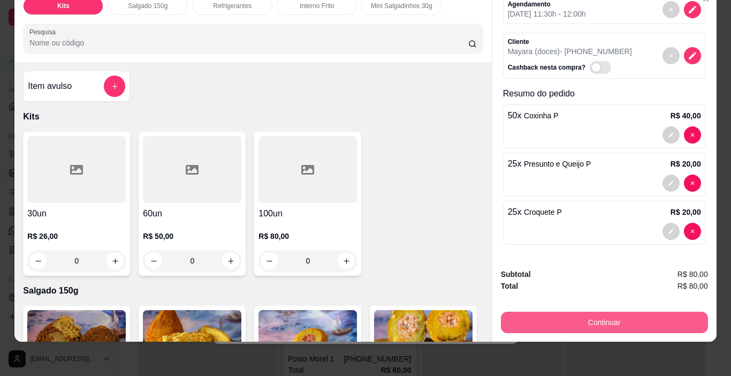
click at [585, 311] on button "Continuar" at bounding box center [604, 321] width 207 height 21
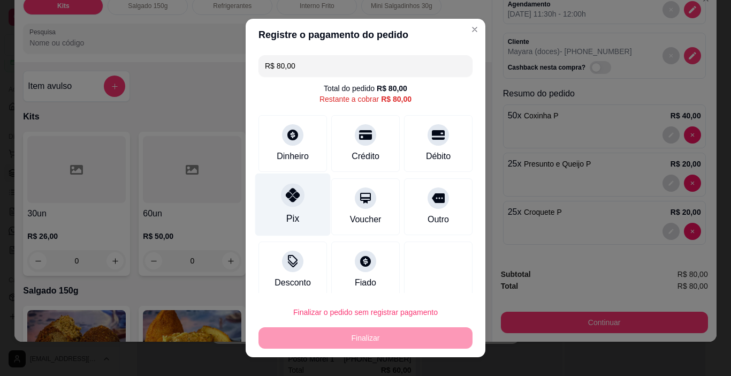
click at [286, 207] on div "Pix" at bounding box center [292, 204] width 75 height 63
type input "R$ 0,00"
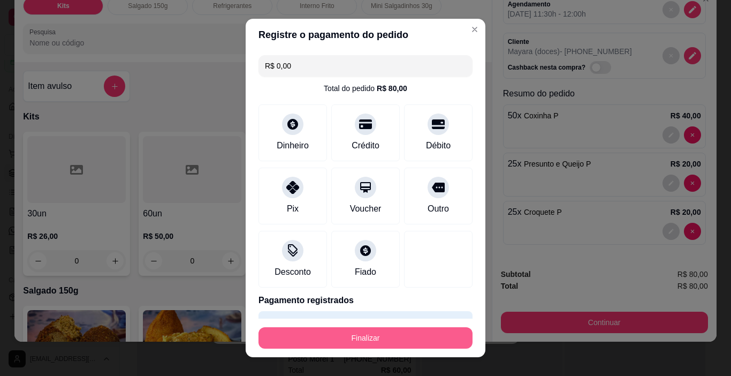
click at [372, 342] on button "Finalizar" at bounding box center [365, 337] width 214 height 21
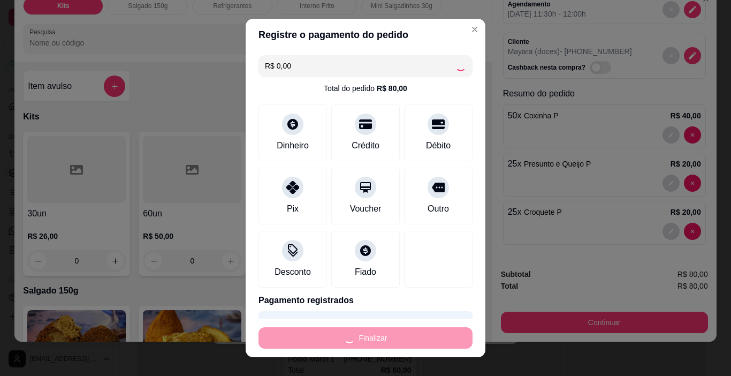
type input "0"
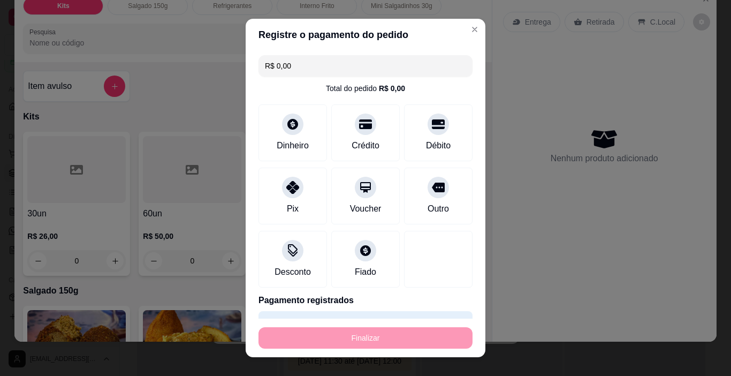
type input "-R$ 80,00"
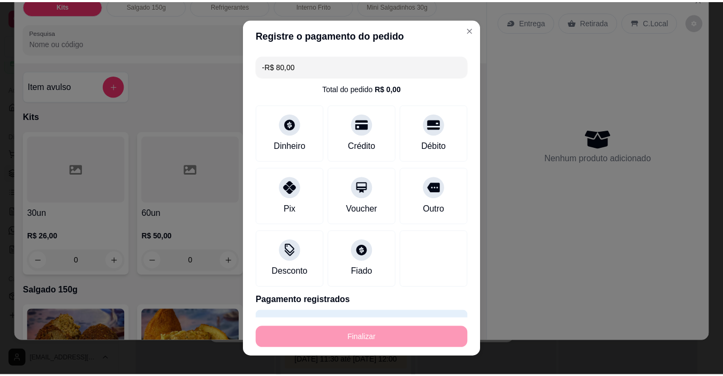
scroll to position [0, 0]
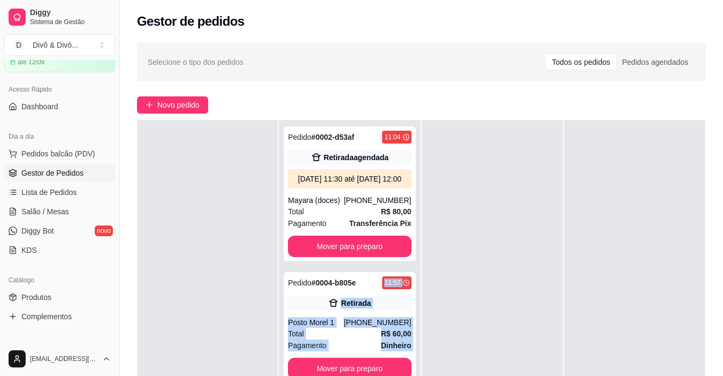
drag, startPoint x: 357, startPoint y: 294, endPoint x: 534, endPoint y: 163, distance: 220.7
click at [534, 163] on div "Pendente 0 Aceito 2 Pedido # 0002-d53af 11:04 Retirada agendada [DATE] 11:30 at…" at bounding box center [421, 308] width 569 height 376
click at [392, 257] on button "Mover para preparo" at bounding box center [349, 245] width 123 height 21
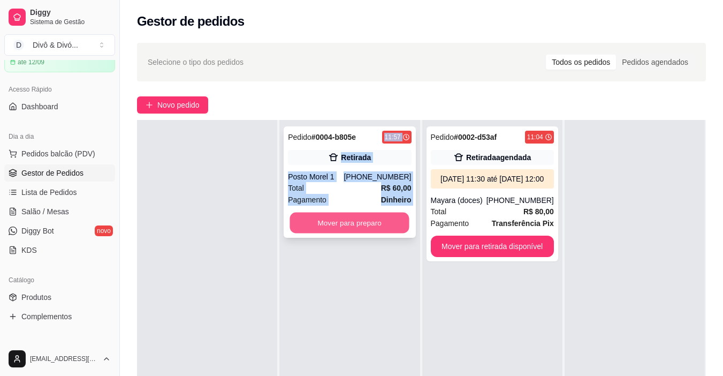
click at [394, 233] on button "Mover para preparo" at bounding box center [349, 222] width 119 height 21
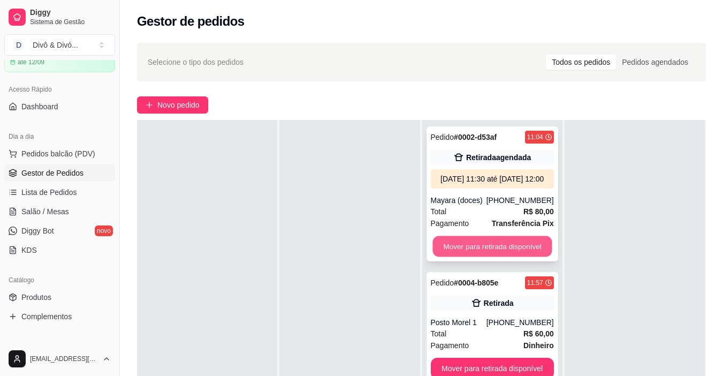
click at [491, 257] on button "Mover para retirada disponível" at bounding box center [491, 246] width 119 height 21
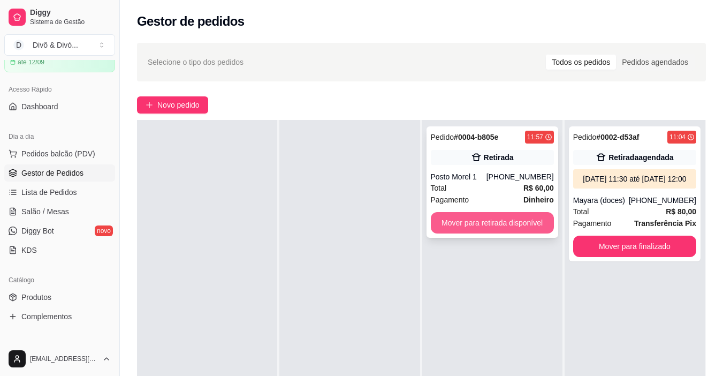
click at [504, 223] on button "Mover para retirada disponível" at bounding box center [492, 222] width 123 height 21
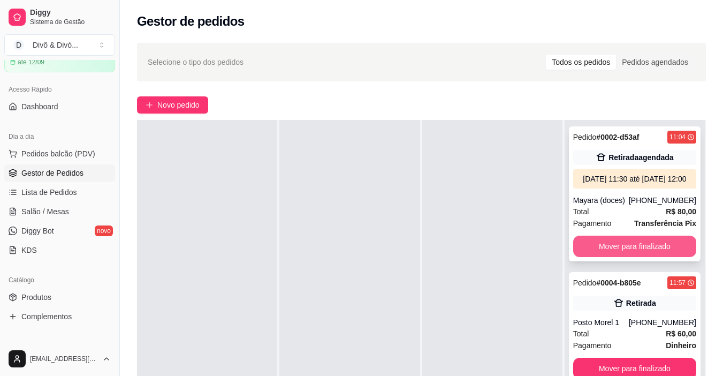
click at [638, 256] on button "Mover para finalizado" at bounding box center [634, 245] width 123 height 21
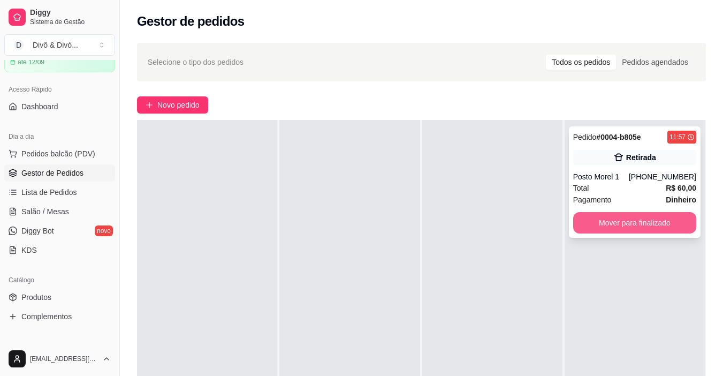
click at [634, 223] on button "Mover para finalizado" at bounding box center [634, 222] width 123 height 21
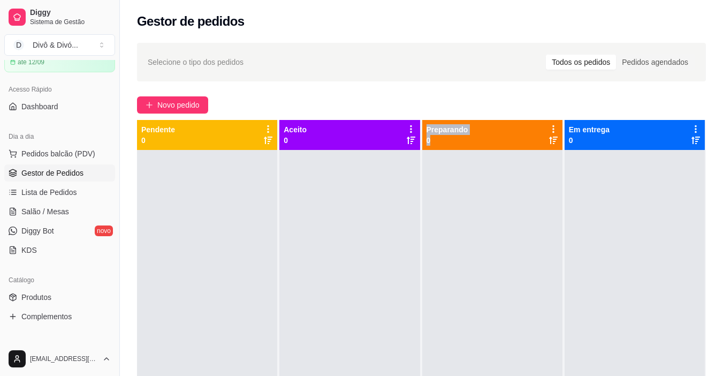
click at [493, 250] on div at bounding box center [492, 338] width 140 height 376
click at [201, 112] on button "Novo pedido" at bounding box center [172, 104] width 71 height 17
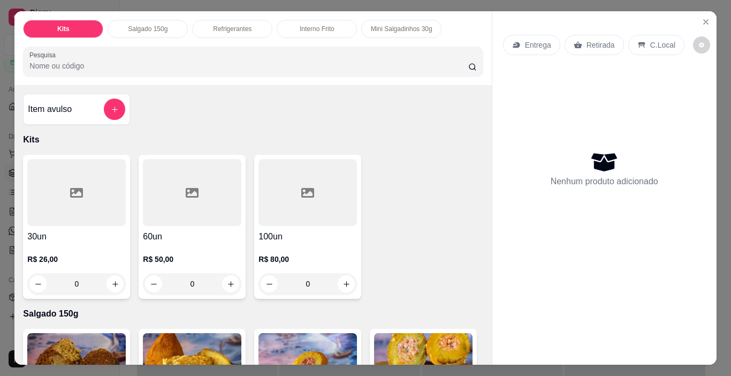
click at [313, 25] on p "Interno Frito" at bounding box center [317, 29] width 35 height 9
click at [313, 51] on div at bounding box center [252, 61] width 447 height 21
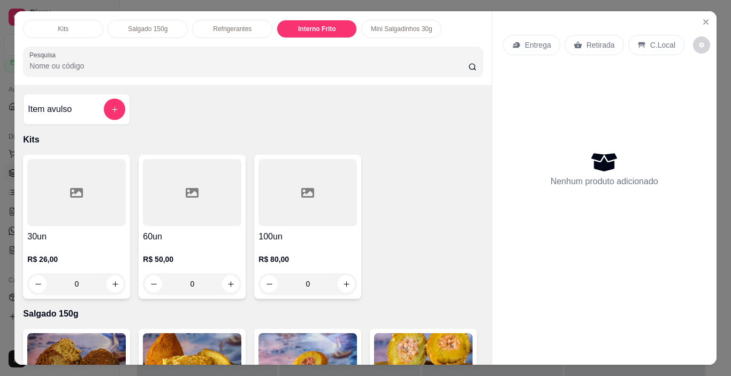
scroll to position [27, 0]
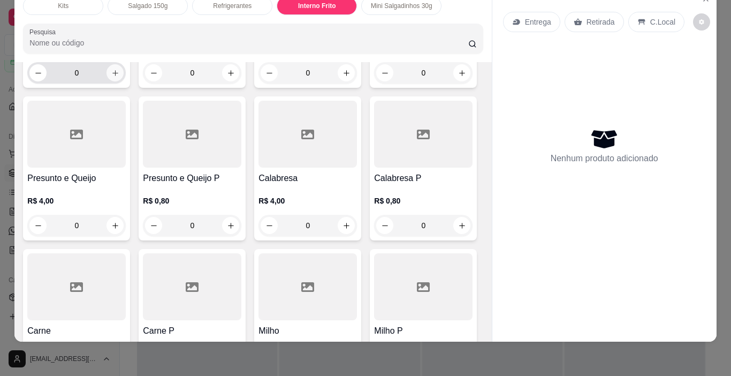
click at [114, 77] on icon "increase-product-quantity" at bounding box center [115, 73] width 8 height 8
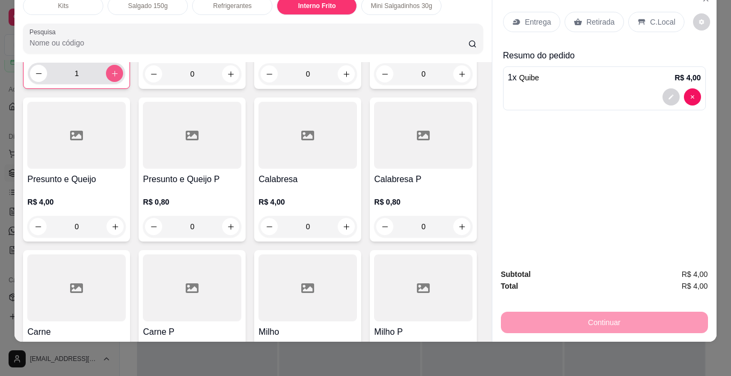
click at [114, 78] on icon "increase-product-quantity" at bounding box center [115, 74] width 8 height 8
type input "2"
click at [342, 78] on icon "increase-product-quantity" at bounding box center [346, 74] width 8 height 8
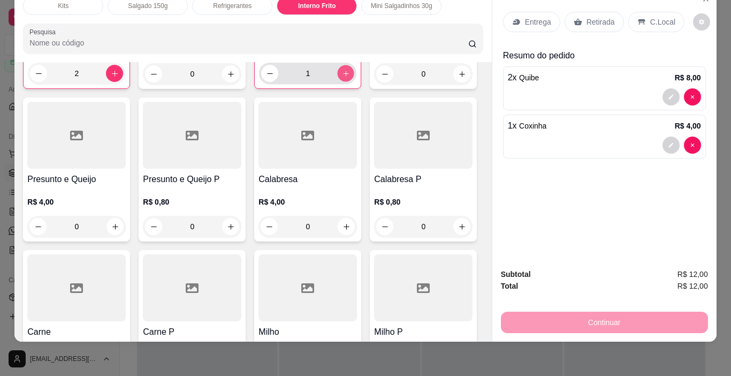
click at [342, 78] on icon "increase-product-quantity" at bounding box center [346, 74] width 8 height 8
type input "2"
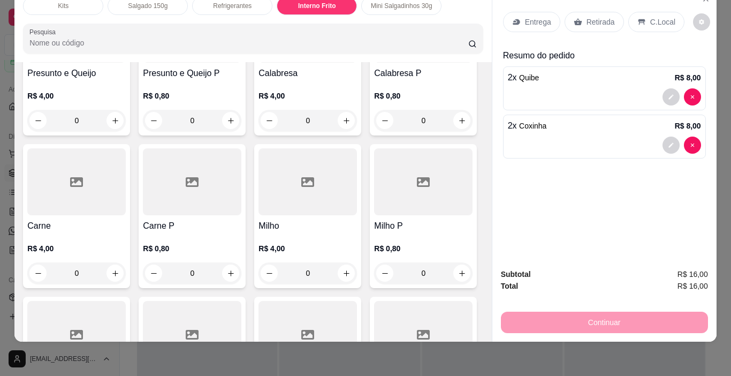
scroll to position [1312, 0]
click at [119, 124] on icon "increase-product-quantity" at bounding box center [115, 120] width 8 height 8
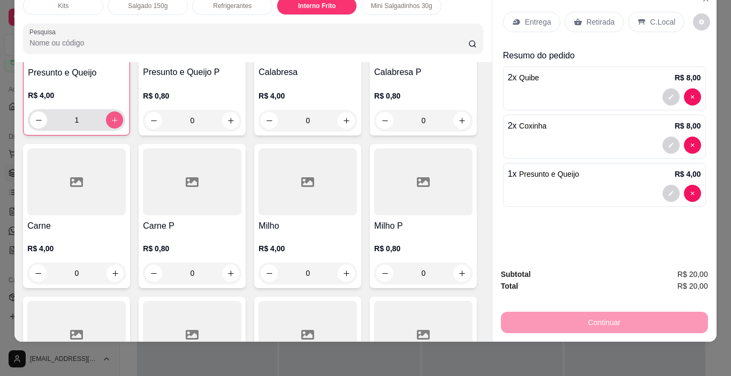
click at [123, 128] on button "increase-product-quantity" at bounding box center [114, 119] width 17 height 17
type input "2"
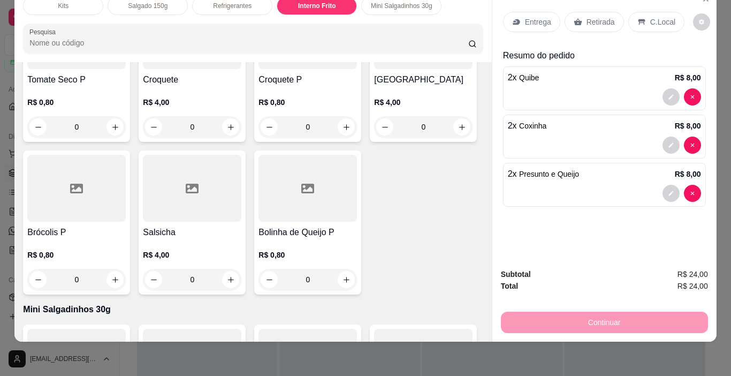
scroll to position [1633, 0]
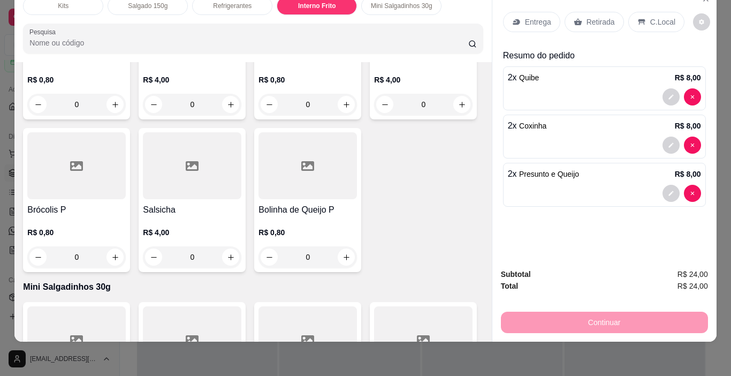
type input "2"
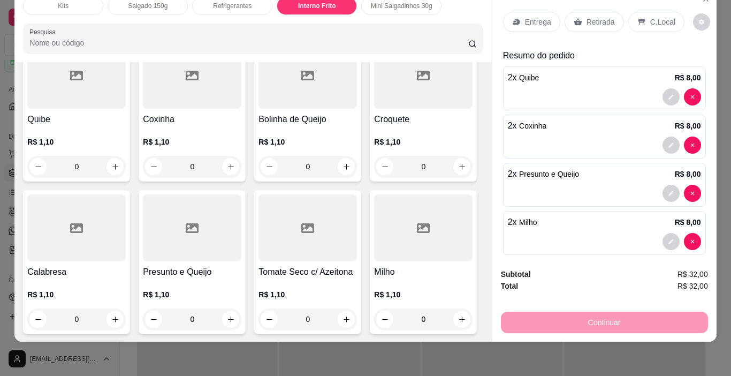
scroll to position [1901, 0]
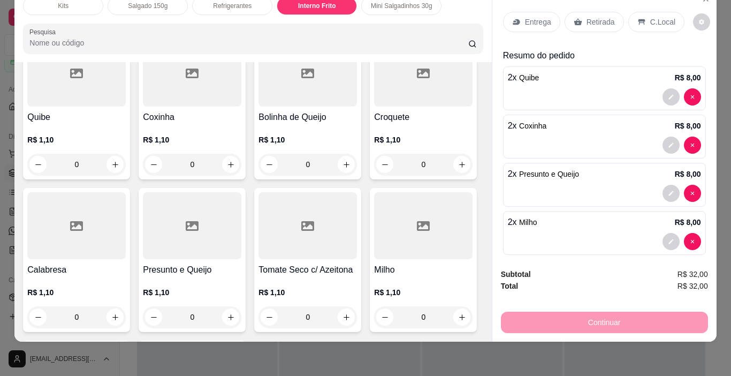
type input "2"
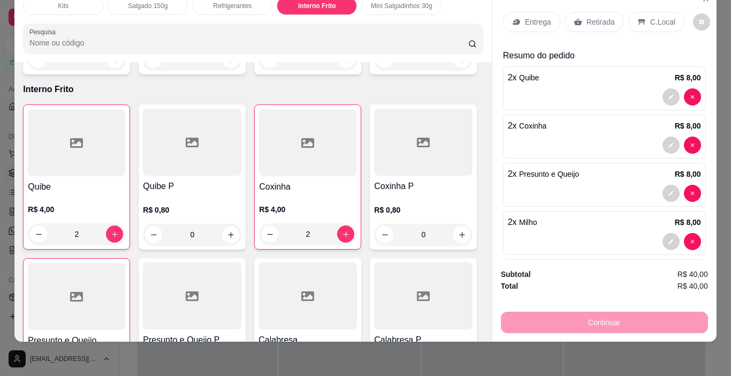
scroll to position [0, 0]
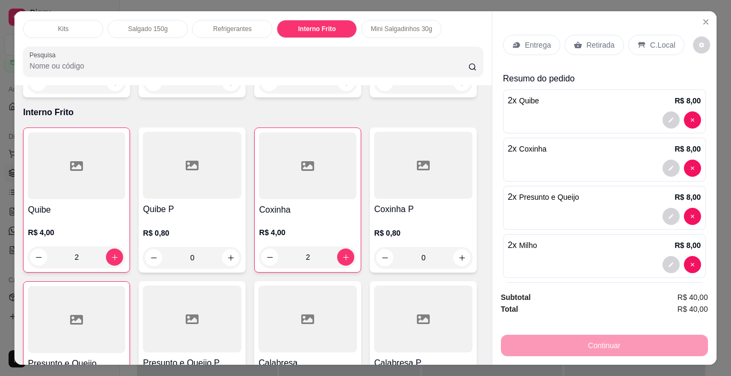
click at [591, 48] on div "Retirada" at bounding box center [593, 45] width 59 height 20
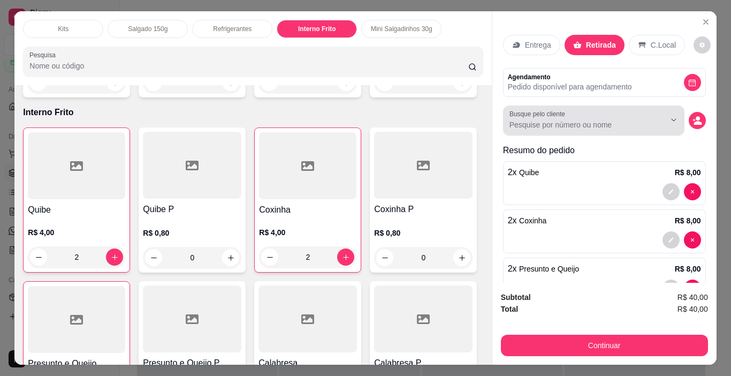
click at [601, 123] on input "Busque pelo cliente" at bounding box center [578, 124] width 139 height 11
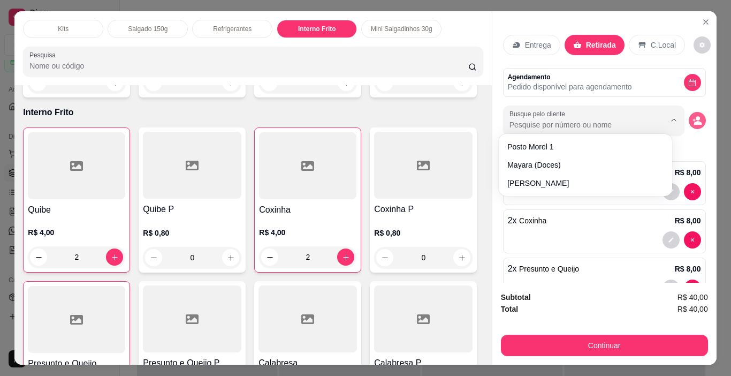
click at [692, 116] on icon "decrease-product-quantity" at bounding box center [697, 121] width 10 height 10
click at [692, 120] on icon "decrease-product-quantity" at bounding box center [697, 121] width 10 height 10
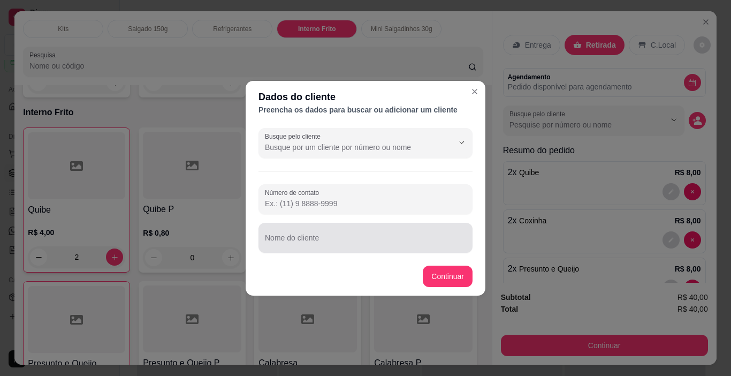
click at [317, 245] on input "Nome do cliente" at bounding box center [365, 241] width 201 height 11
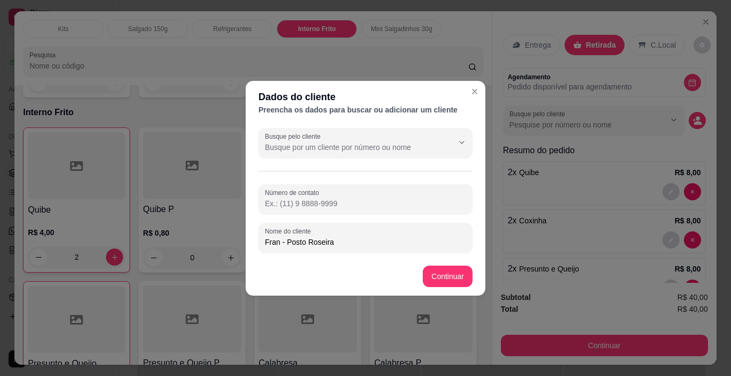
type input "Fran - Posto Roseira"
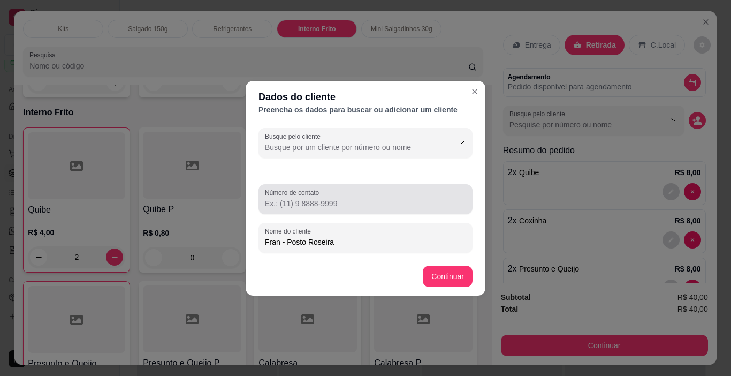
click at [345, 212] on div "Número de contato" at bounding box center [365, 199] width 214 height 30
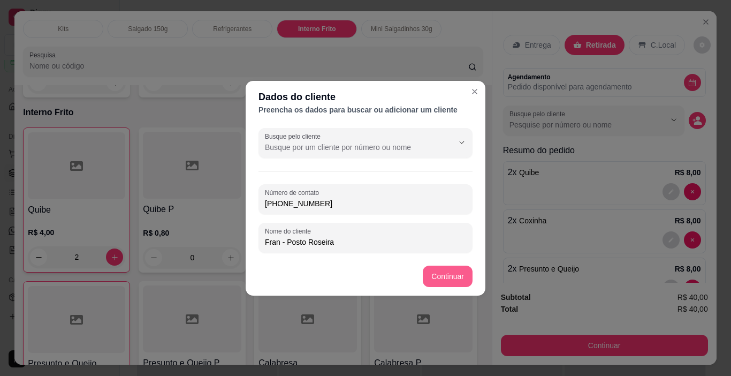
type input "[PHONE_NUMBER]"
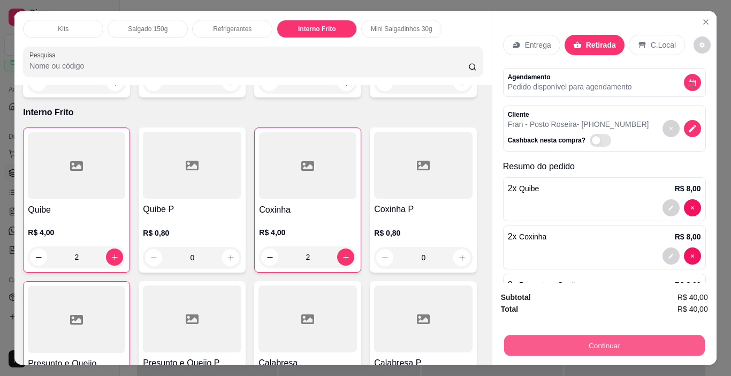
click at [598, 342] on button "Continuar" at bounding box center [603, 345] width 201 height 21
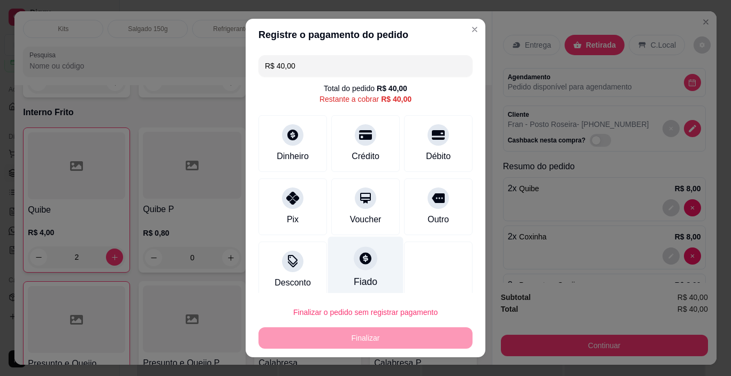
click at [359, 261] on icon at bounding box center [365, 258] width 12 height 12
type input "R$ 0,00"
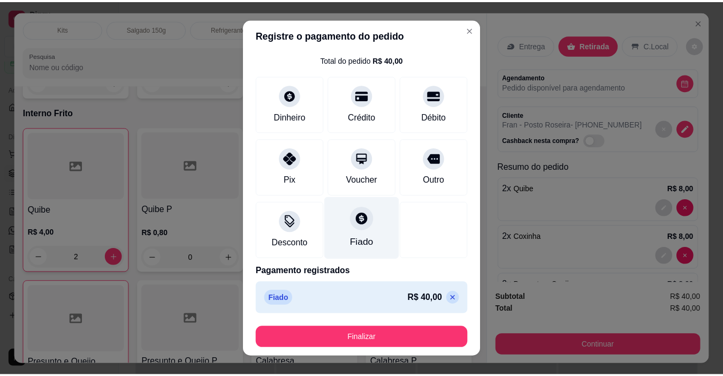
scroll to position [16, 0]
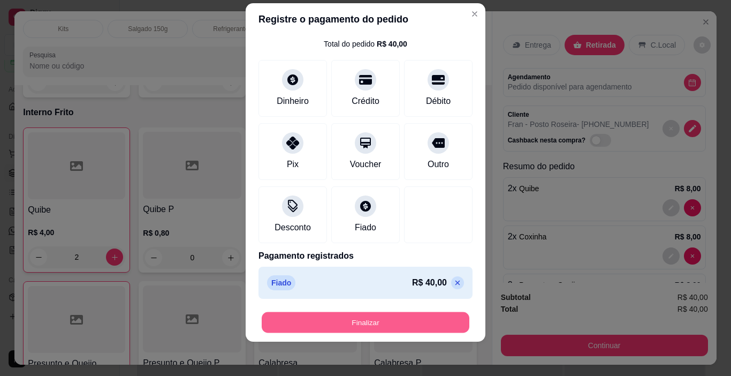
click at [364, 321] on button "Finalizar" at bounding box center [366, 322] width 208 height 21
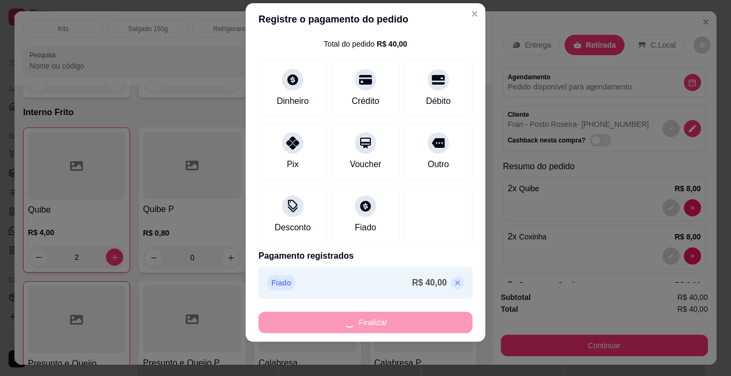
type input "0"
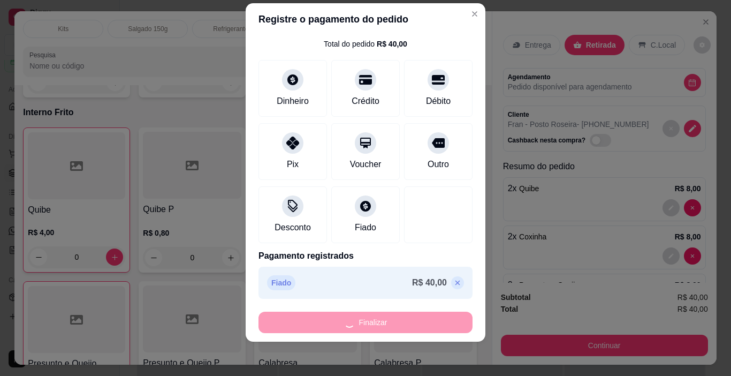
type input "-R$ 40,00"
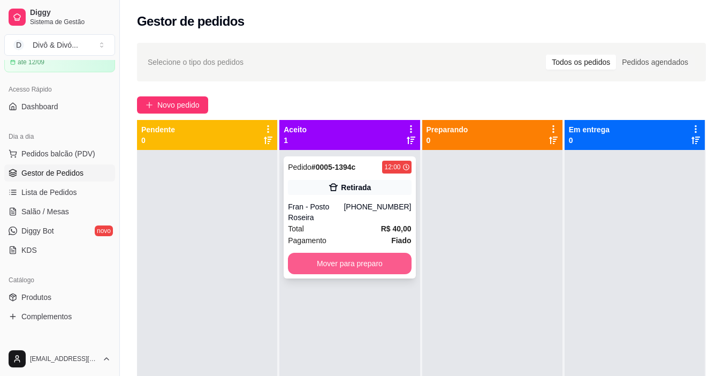
click at [379, 252] on button "Mover para preparo" at bounding box center [349, 262] width 123 height 21
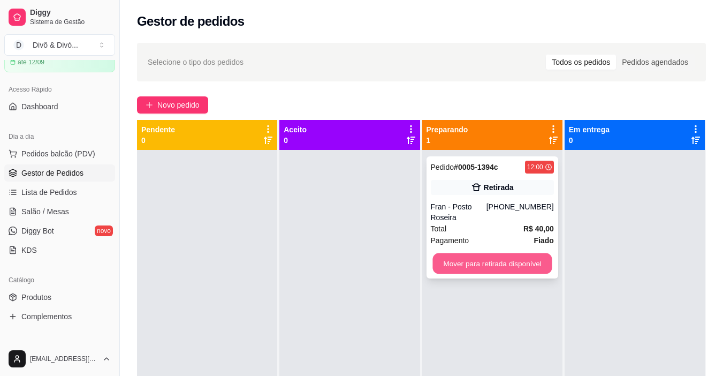
click at [493, 253] on button "Mover para retirada disponível" at bounding box center [491, 263] width 119 height 21
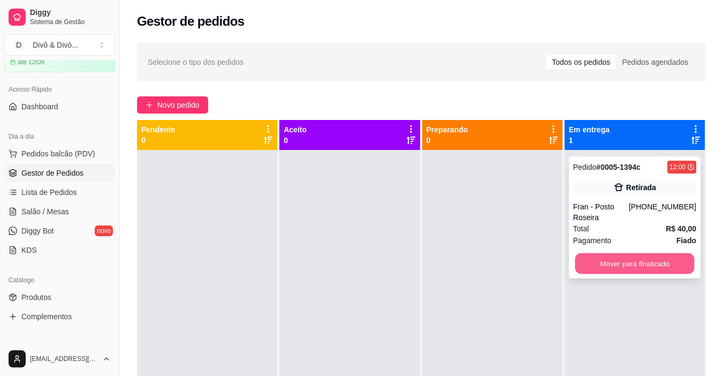
click at [646, 255] on button "Mover para finalizado" at bounding box center [634, 263] width 119 height 21
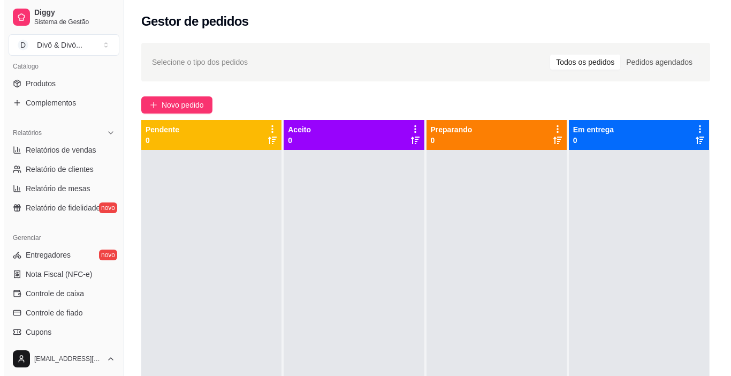
scroll to position [267, 0]
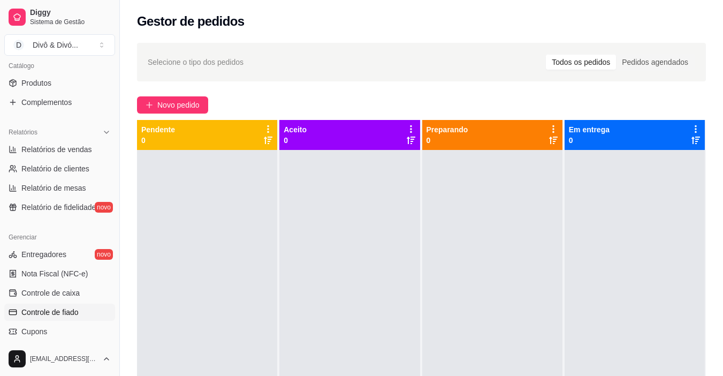
click at [68, 313] on span "Controle de fiado" at bounding box center [49, 312] width 57 height 11
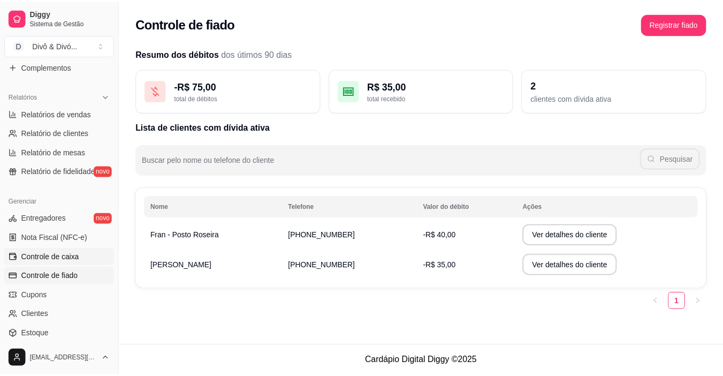
scroll to position [321, 0]
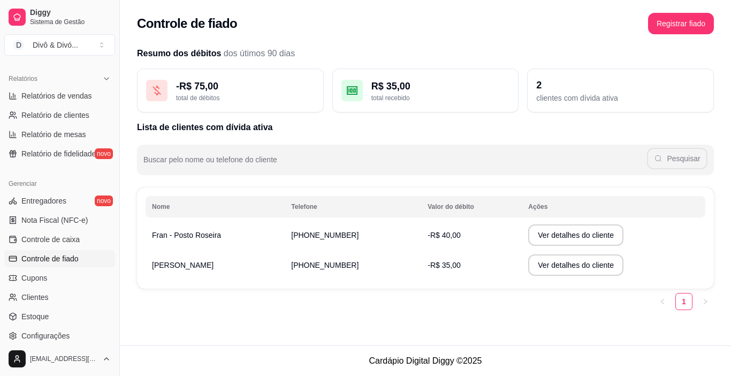
click at [201, 270] on td "[PERSON_NAME]" at bounding box center [215, 265] width 139 height 30
click at [57, 242] on span "Controle de caixa" at bounding box center [50, 239] width 58 height 11
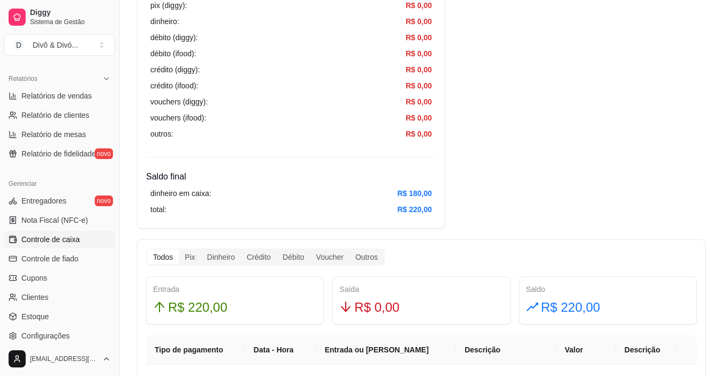
scroll to position [481, 0]
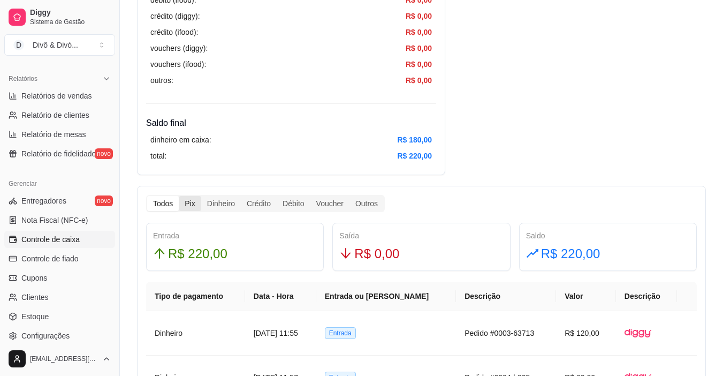
click at [185, 198] on div "Pix" at bounding box center [190, 203] width 22 height 15
click at [179, 196] on input "Pix" at bounding box center [179, 196] width 0 height 0
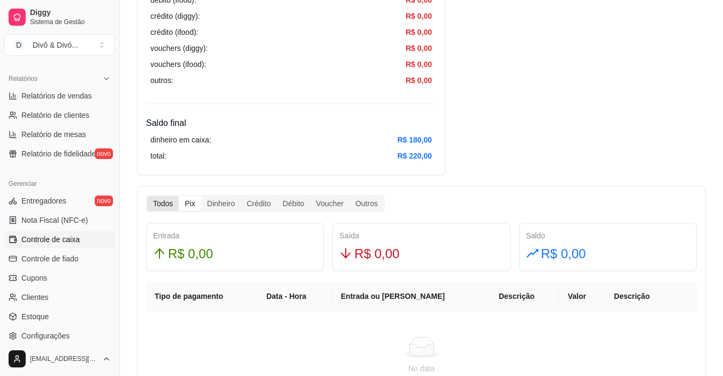
click at [162, 206] on div "Todos" at bounding box center [163, 203] width 32 height 15
click at [147, 196] on input "Todos" at bounding box center [147, 196] width 0 height 0
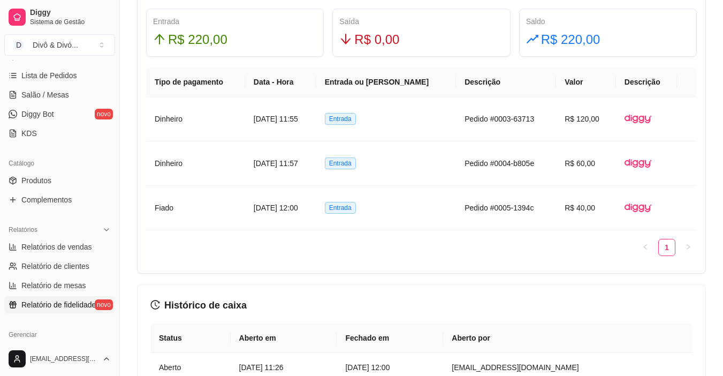
scroll to position [160, 0]
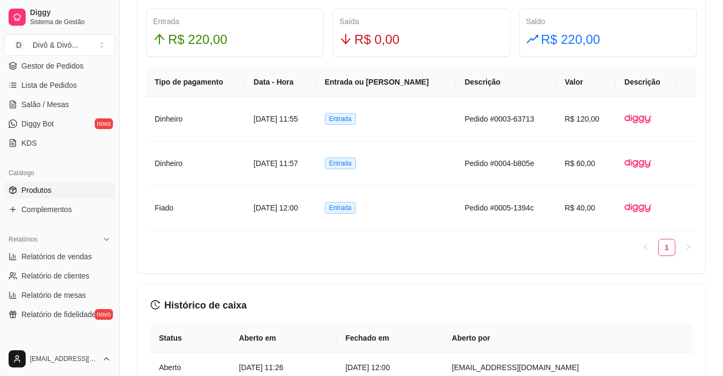
click at [56, 189] on link "Produtos" at bounding box center [59, 189] width 111 height 17
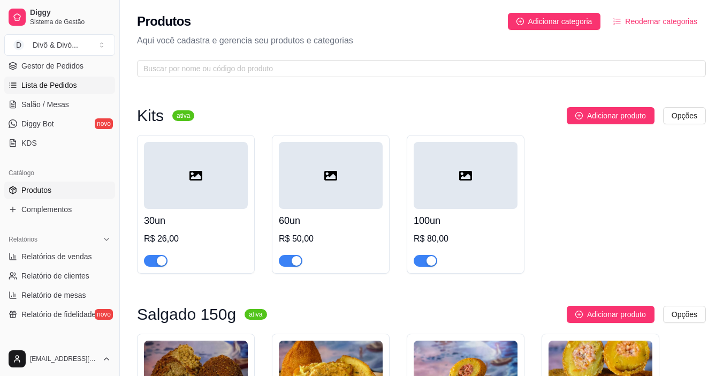
click at [55, 79] on link "Lista de Pedidos" at bounding box center [59, 84] width 111 height 17
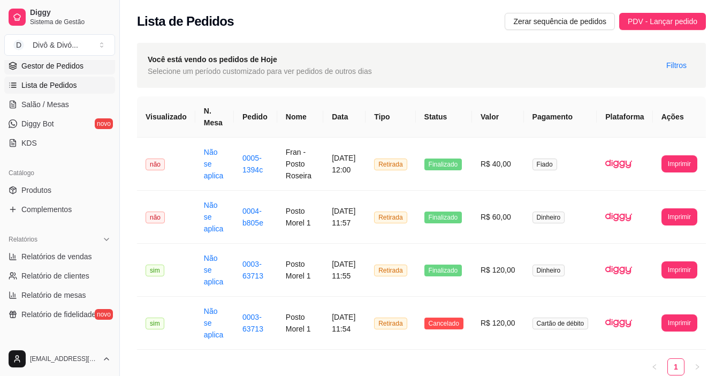
click at [72, 71] on span "Gestor de Pedidos" at bounding box center [52, 65] width 62 height 11
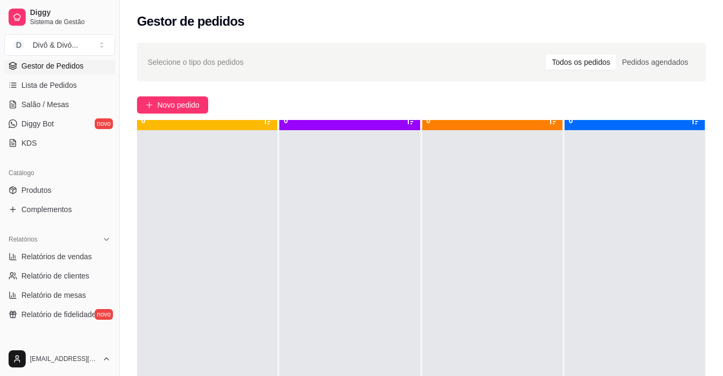
scroll to position [30, 0]
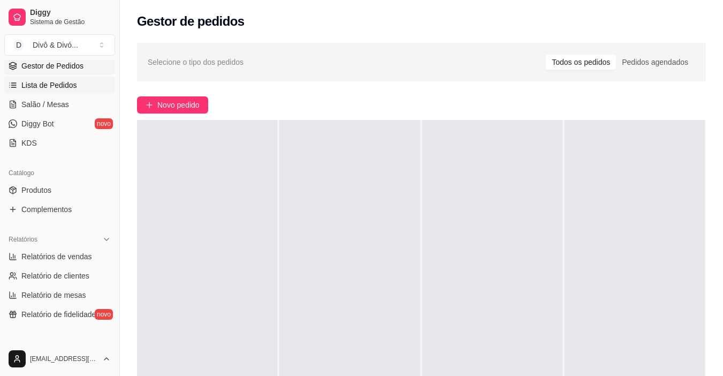
click at [60, 84] on span "Lista de Pedidos" at bounding box center [49, 85] width 56 height 11
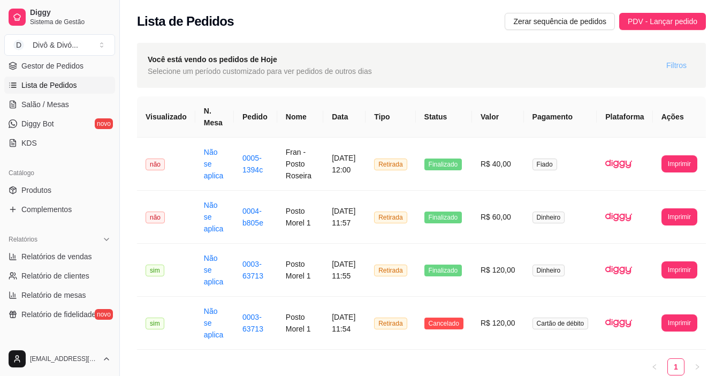
click at [681, 64] on span "Filtros" at bounding box center [676, 65] width 20 height 12
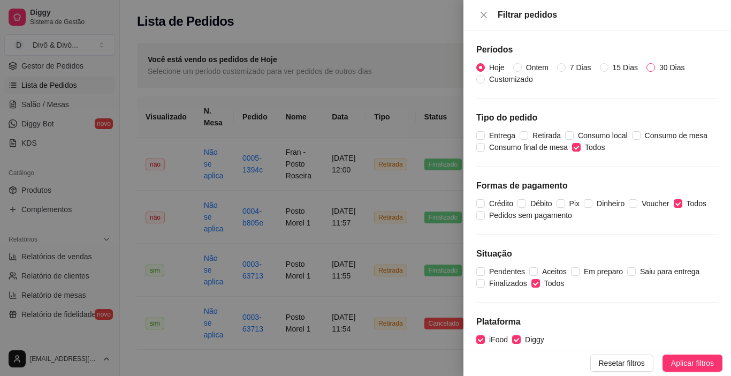
click at [646, 65] on input "30 Dias" at bounding box center [650, 67] width 9 height 9
radio input "true"
radio input "false"
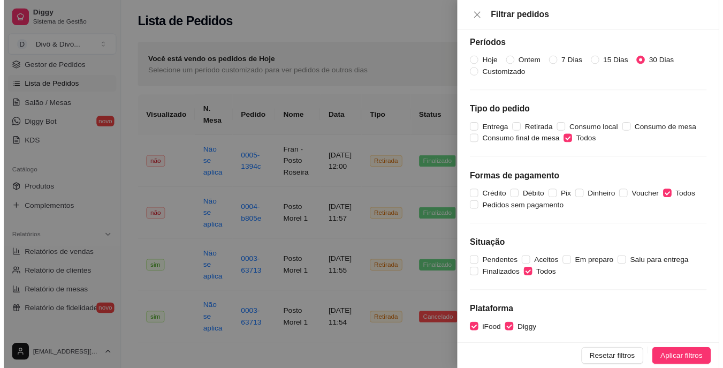
scroll to position [9, 0]
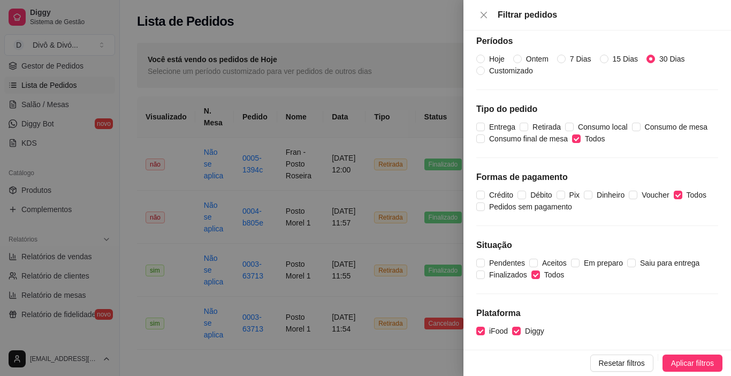
click at [697, 342] on span "Aplicar filtros" at bounding box center [692, 363] width 43 height 12
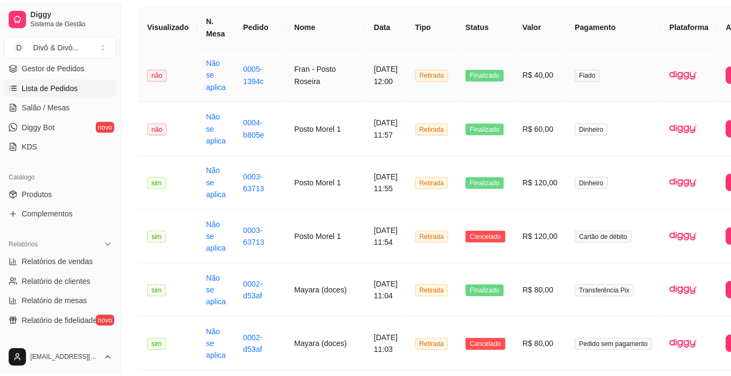
scroll to position [107, 0]
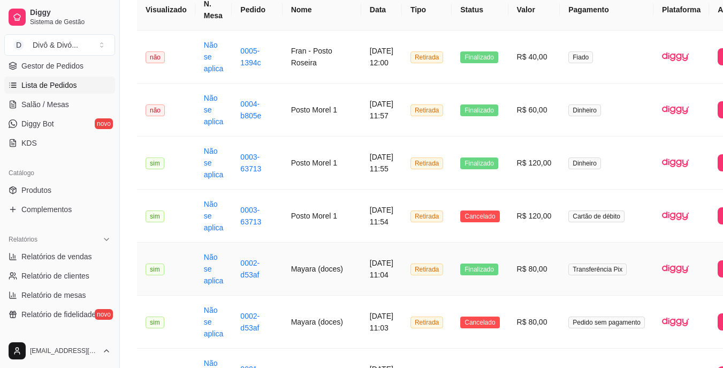
click at [177, 267] on td "sim" at bounding box center [166, 268] width 58 height 53
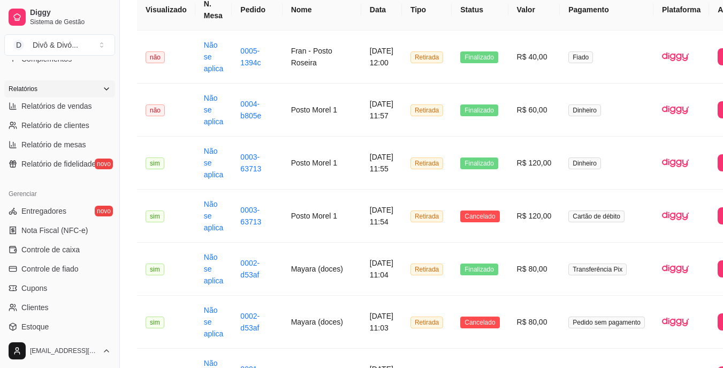
scroll to position [321, 0]
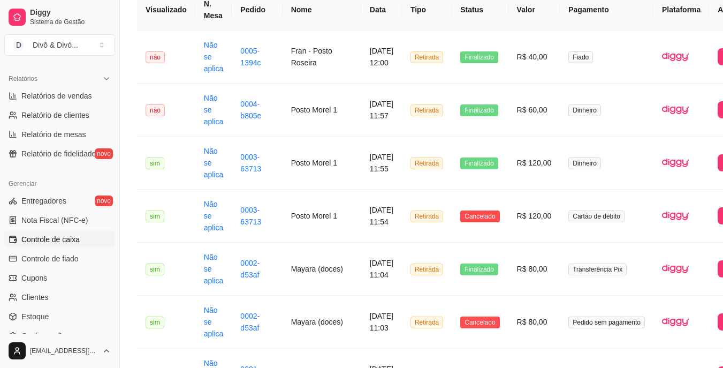
click at [64, 242] on span "Controle de caixa" at bounding box center [50, 239] width 58 height 11
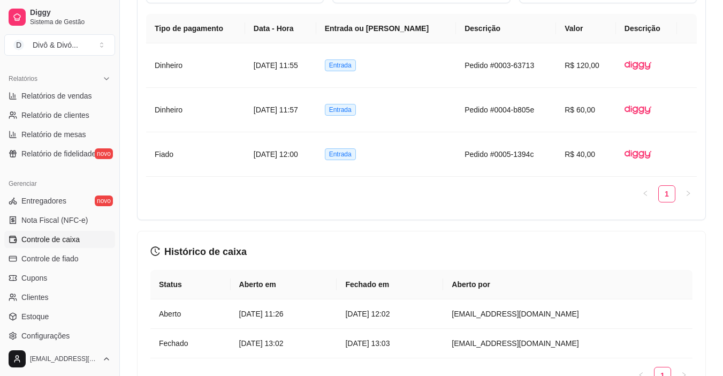
scroll to position [642, 0]
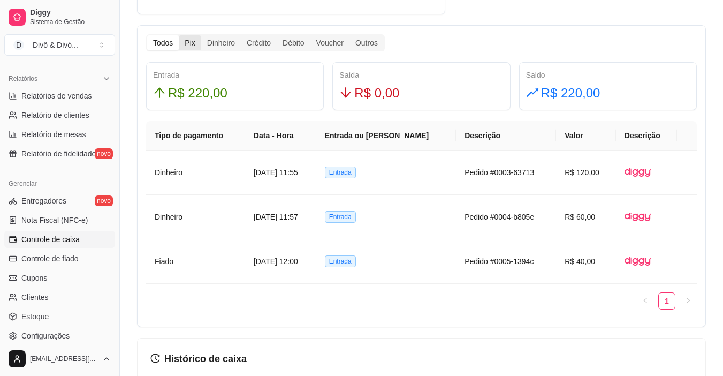
click at [192, 39] on div "Pix" at bounding box center [190, 42] width 22 height 15
click at [179, 35] on input "Pix" at bounding box center [179, 35] width 0 height 0
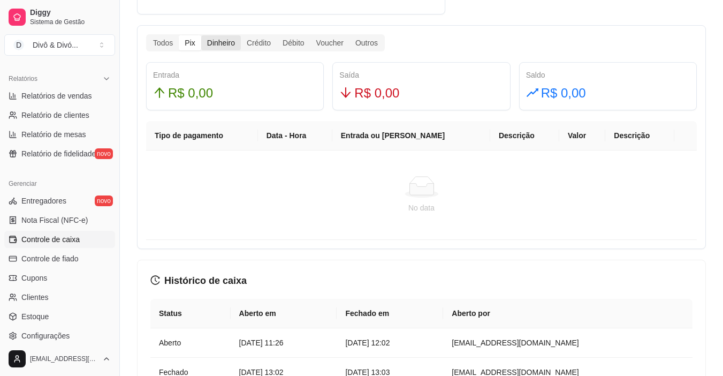
click at [218, 44] on div "Dinheiro" at bounding box center [221, 42] width 40 height 15
click at [201, 35] on input "Dinheiro" at bounding box center [201, 35] width 0 height 0
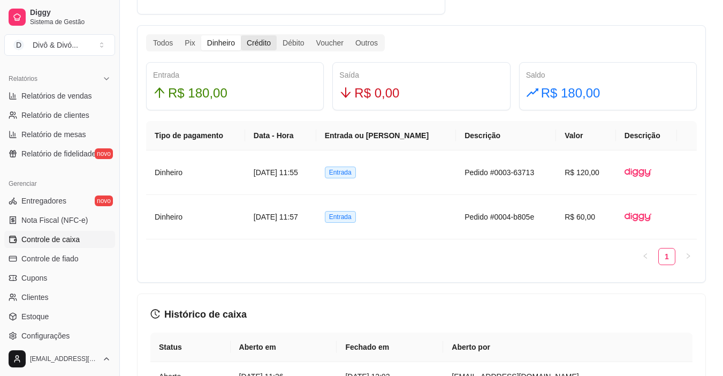
click at [251, 44] on div "Crédito" at bounding box center [259, 42] width 36 height 15
click at [241, 35] on input "Crédito" at bounding box center [241, 35] width 0 height 0
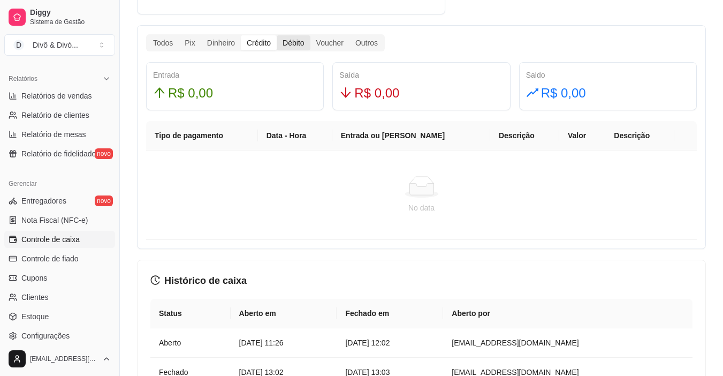
click at [290, 39] on div "Débito" at bounding box center [293, 42] width 33 height 15
click at [277, 35] on input "Débito" at bounding box center [277, 35] width 0 height 0
click at [325, 39] on div "Voucher" at bounding box center [329, 42] width 39 height 15
click at [310, 35] on input "Voucher" at bounding box center [310, 35] width 0 height 0
click at [372, 37] on div "Outros" at bounding box center [366, 42] width 34 height 15
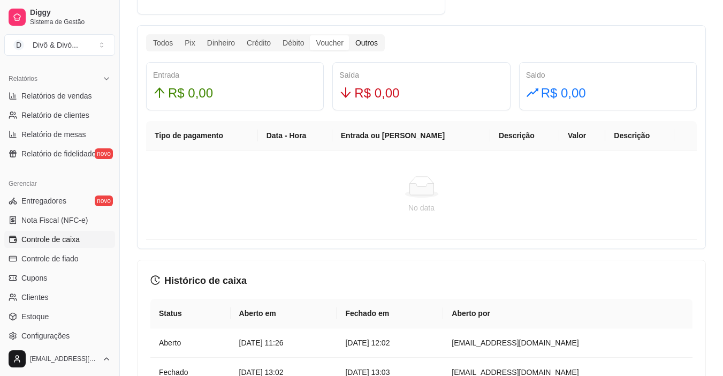
click at [349, 35] on input "Outros" at bounding box center [349, 35] width 0 height 0
click at [150, 41] on div "Todos" at bounding box center [163, 42] width 32 height 15
click at [147, 35] on input "Todos" at bounding box center [147, 35] width 0 height 0
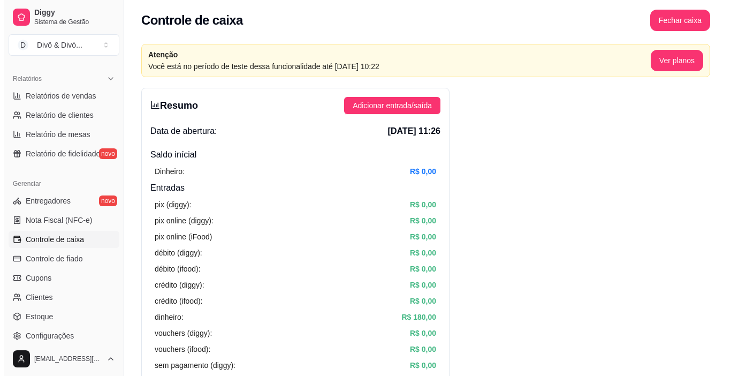
scroll to position [0, 0]
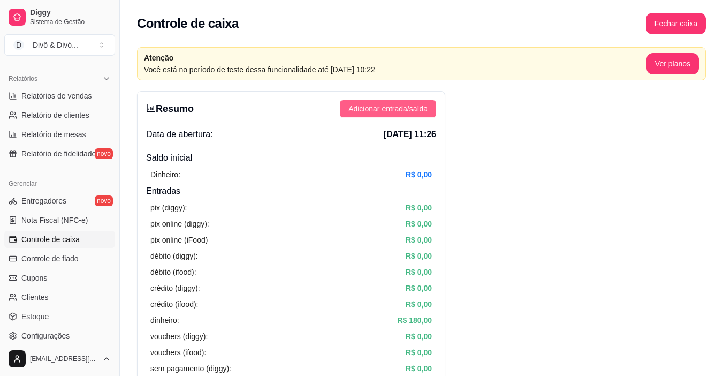
click at [407, 110] on span "Adicionar entrada/saída" at bounding box center [387, 109] width 79 height 12
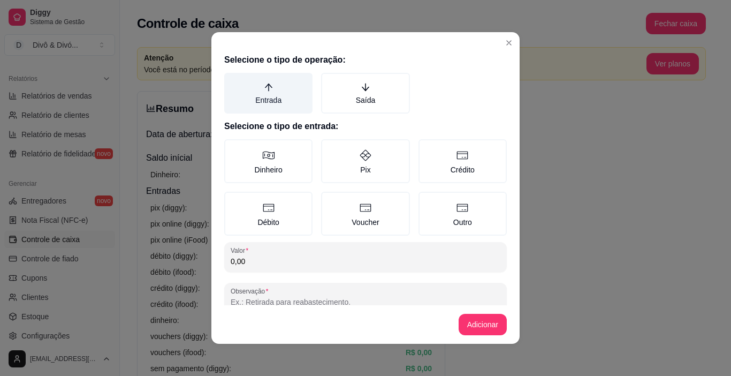
click at [284, 98] on label "Entrada" at bounding box center [268, 93] width 88 height 41
click at [232, 81] on button "Entrada" at bounding box center [228, 76] width 9 height 9
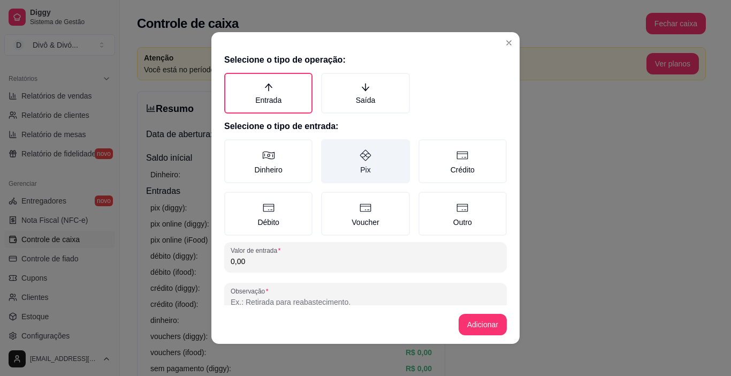
click at [342, 165] on label "Pix" at bounding box center [365, 161] width 88 height 44
click at [329, 147] on button "Pix" at bounding box center [324, 143] width 9 height 9
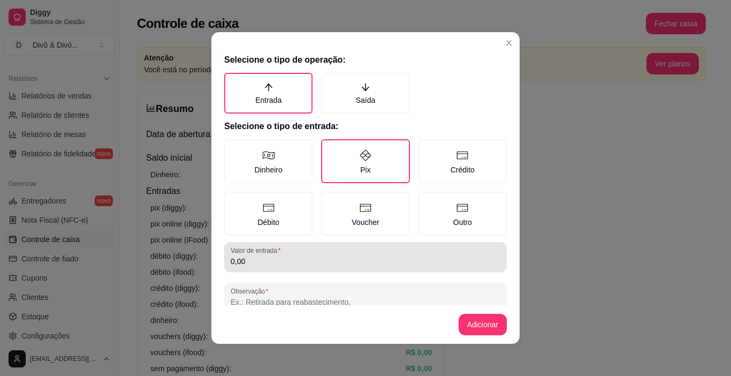
click at [281, 263] on input "0,00" at bounding box center [366, 261] width 270 height 11
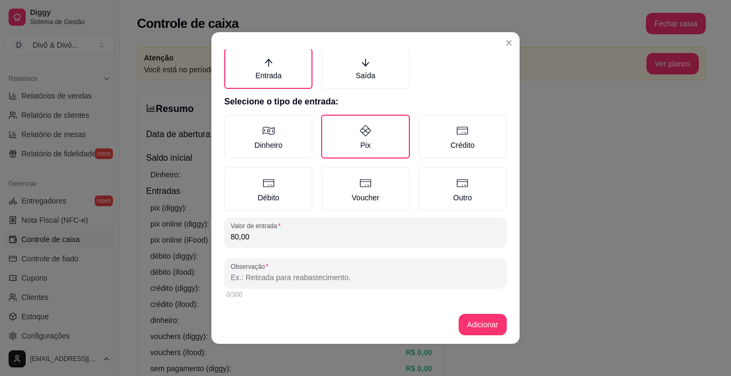
scroll to position [2, 0]
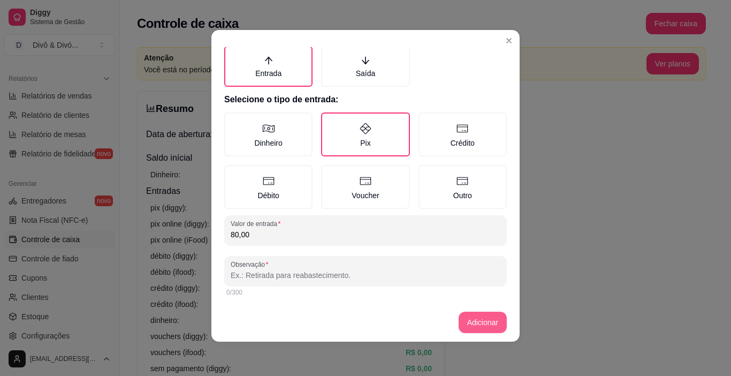
type input "80,00"
click at [493, 319] on button "Adicionar" at bounding box center [482, 321] width 48 height 21
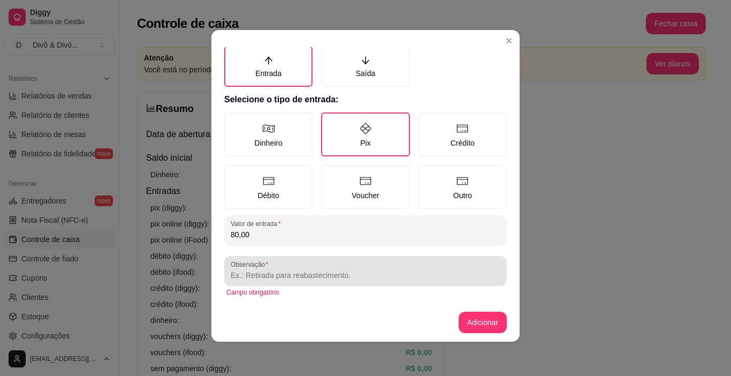
click at [303, 269] on div at bounding box center [366, 270] width 270 height 21
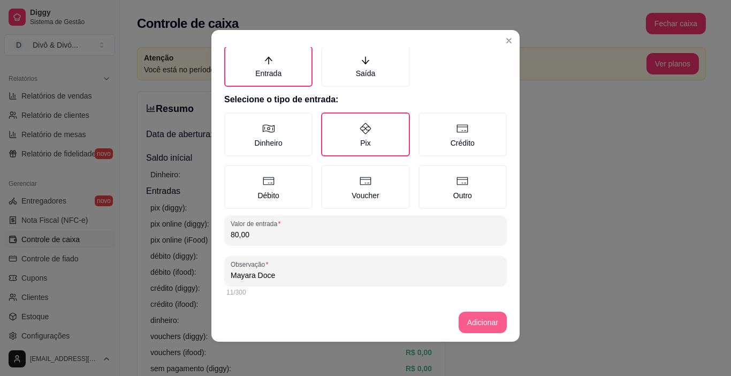
type input "Mayara Doce"
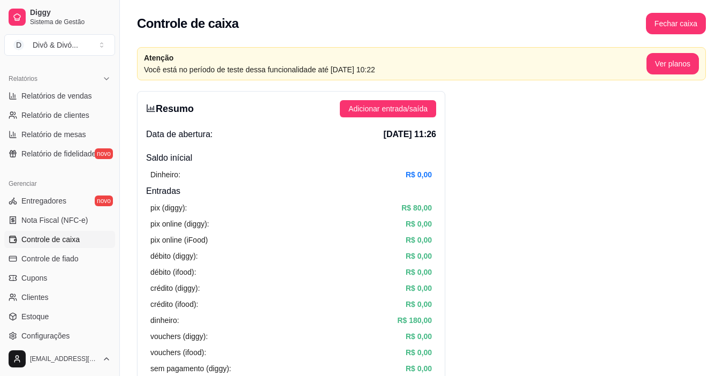
click at [392, 111] on span "Adicionar entrada/saída" at bounding box center [387, 109] width 79 height 12
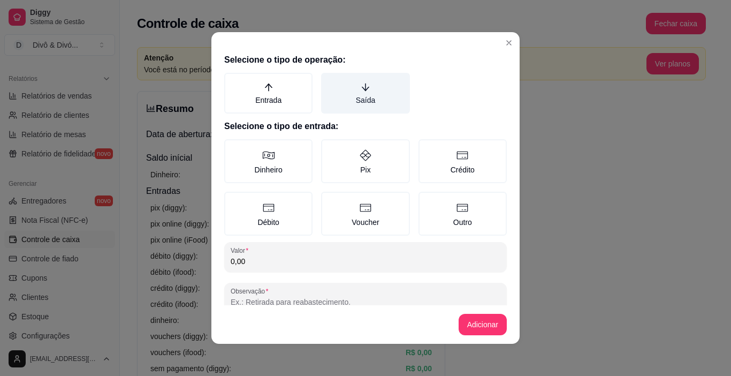
click at [347, 95] on label "Saída" at bounding box center [365, 93] width 88 height 41
click at [329, 81] on button "Saída" at bounding box center [324, 76] width 9 height 9
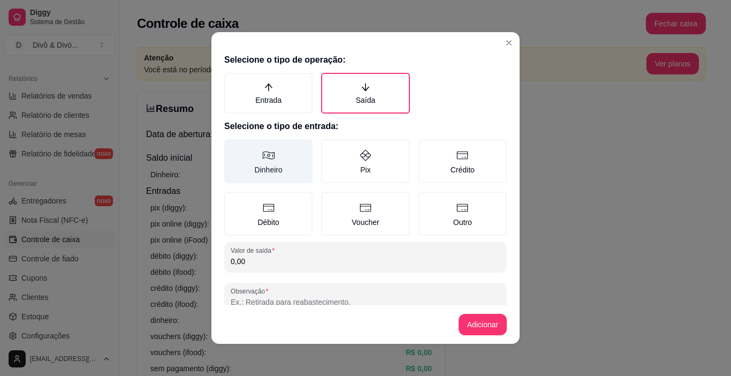
click at [281, 160] on label "Dinheiro" at bounding box center [268, 161] width 88 height 44
click at [232, 147] on button "Dinheiro" at bounding box center [228, 143] width 9 height 9
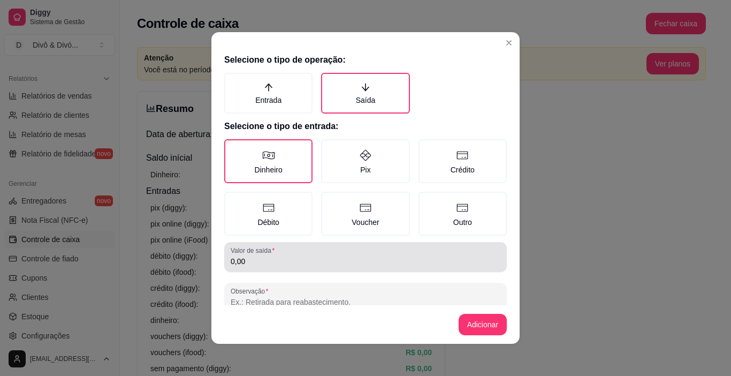
click at [271, 264] on input "0,00" at bounding box center [366, 261] width 270 height 11
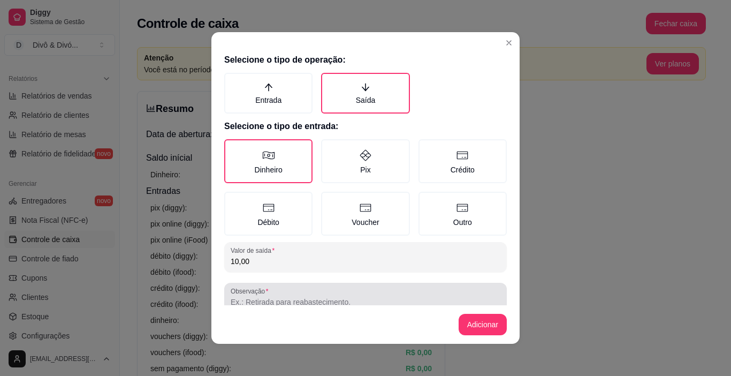
type input "10,00"
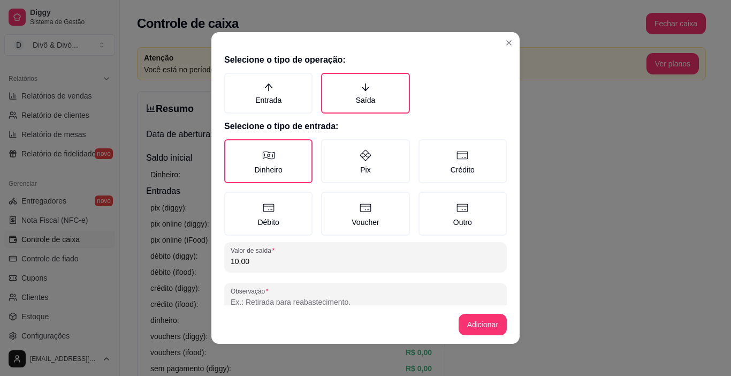
click at [279, 300] on input "Observação" at bounding box center [366, 301] width 270 height 11
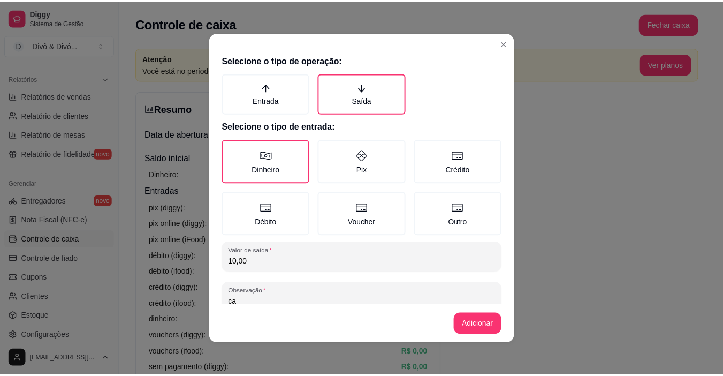
scroll to position [2, 0]
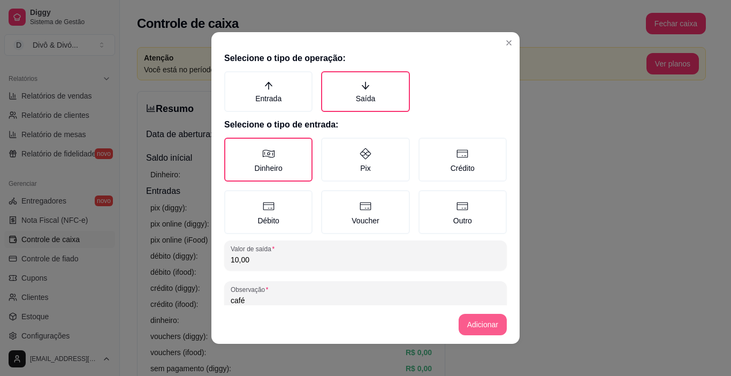
type input "café"
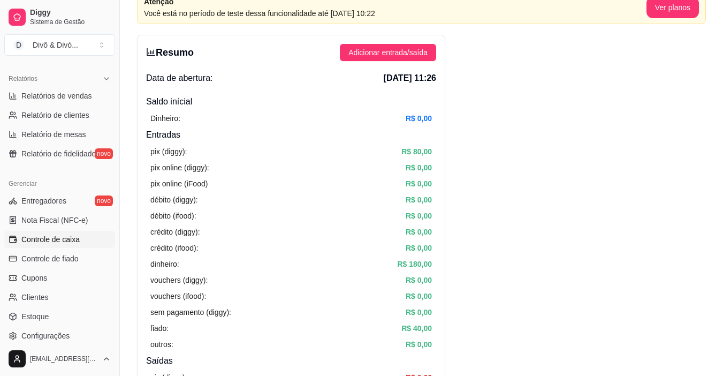
scroll to position [0, 0]
